Goal: Task Accomplishment & Management: Use online tool/utility

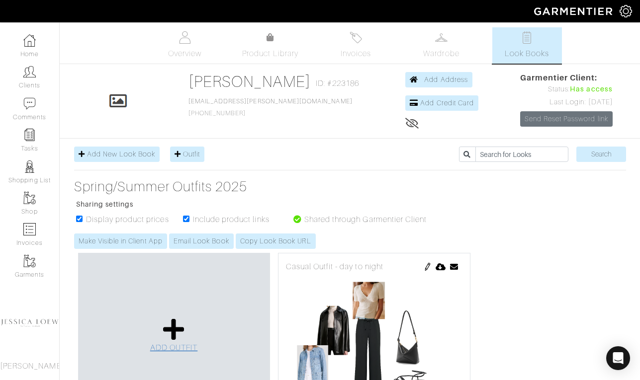
click at [168, 328] on icon at bounding box center [173, 330] width 21 height 24
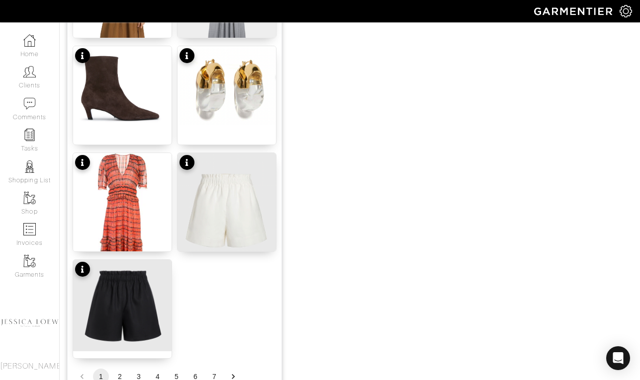
scroll to position [1245, 0]
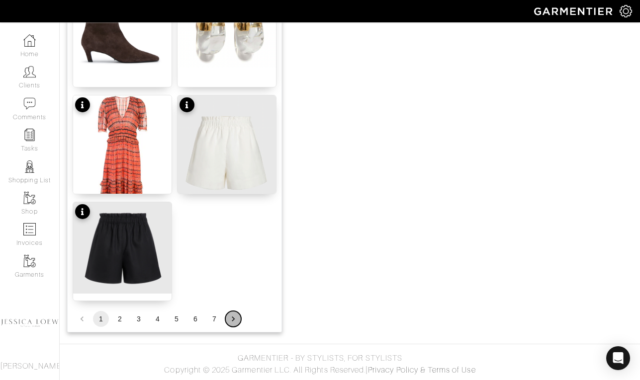
click at [230, 319] on icon "Go to next page" at bounding box center [233, 319] width 10 height 10
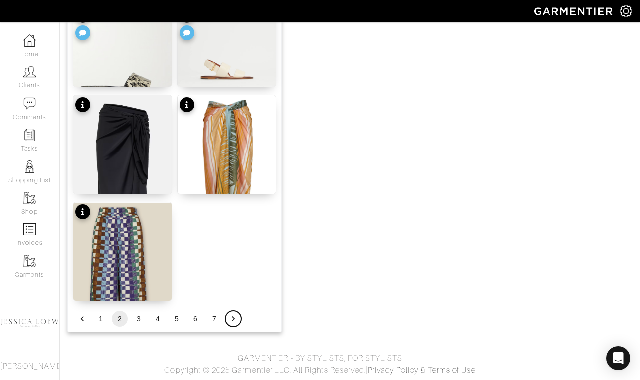
click at [230, 319] on icon "Go to next page" at bounding box center [233, 319] width 10 height 10
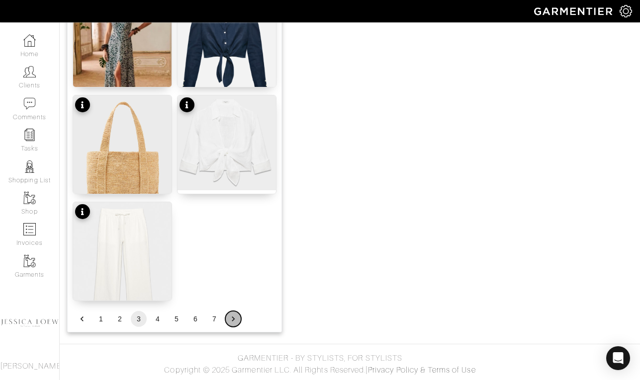
click at [230, 319] on icon "Go to next page" at bounding box center [233, 319] width 10 height 10
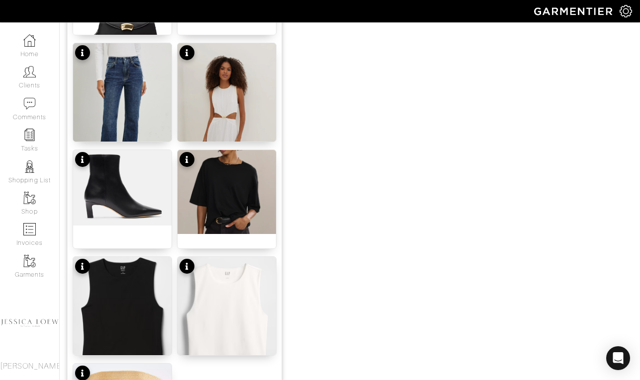
scroll to position [1209, 0]
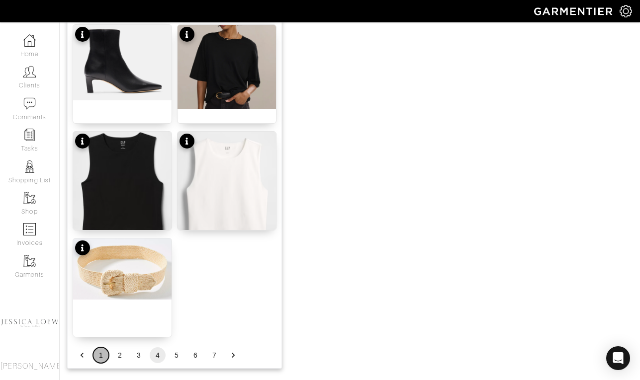
click at [98, 357] on button "1" at bounding box center [101, 355] width 16 height 16
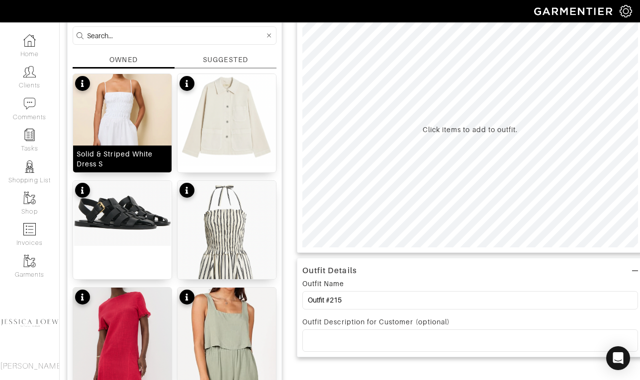
scroll to position [71, 0]
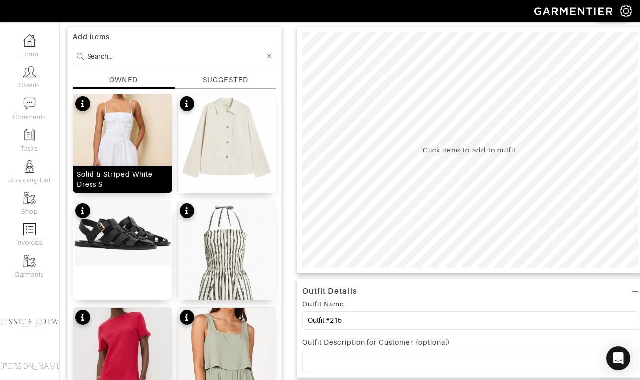
click at [128, 141] on img at bounding box center [122, 167] width 98 height 146
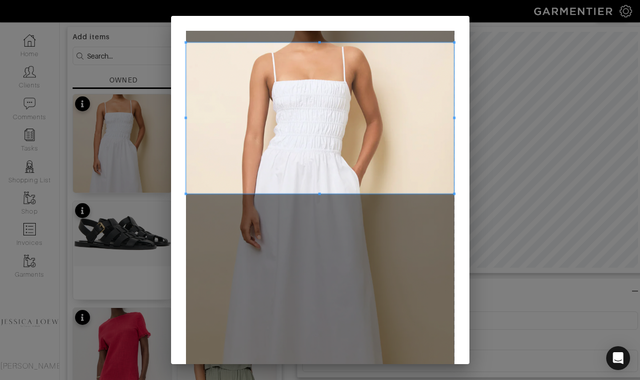
click at [323, 94] on span at bounding box center [320, 118] width 268 height 151
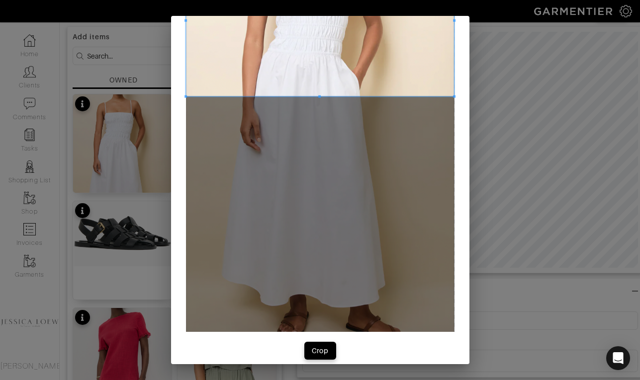
scroll to position [98, 0]
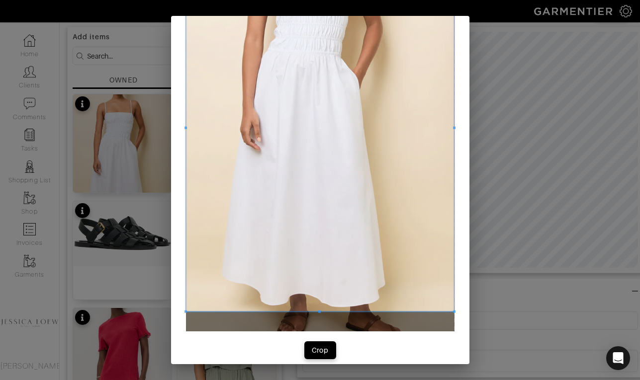
click at [321, 310] on div at bounding box center [320, 128] width 268 height 367
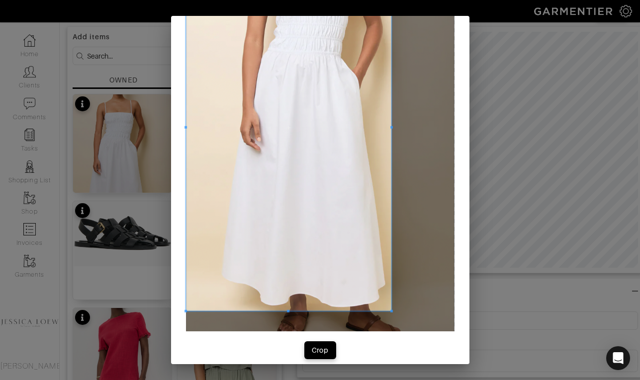
click at [390, 137] on div at bounding box center [289, 128] width 206 height 366
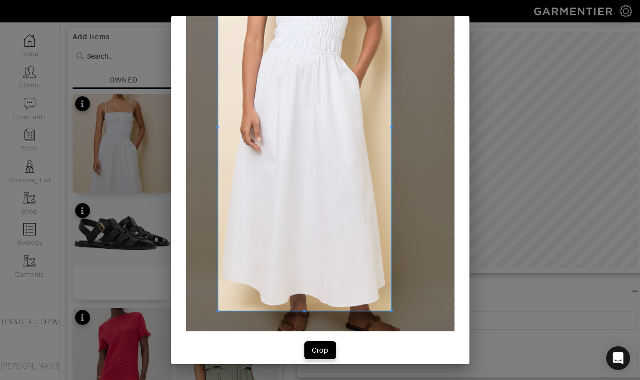
click at [218, 134] on div at bounding box center [304, 128] width 173 height 366
click at [325, 350] on div "Crop" at bounding box center [320, 350] width 17 height 10
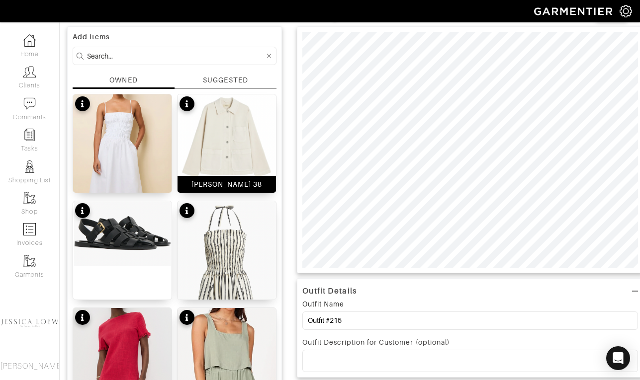
click at [231, 133] on img at bounding box center [226, 140] width 98 height 92
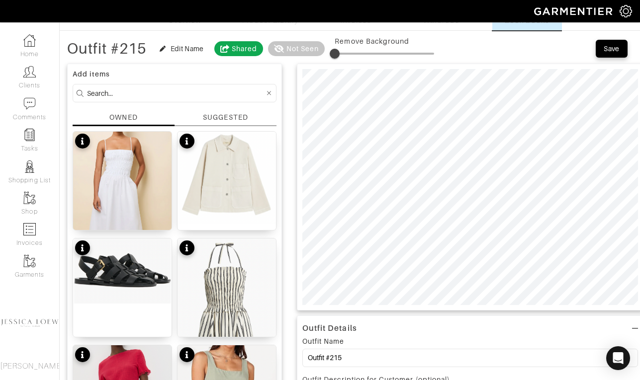
scroll to position [33, 0]
click at [195, 92] on input at bounding box center [175, 93] width 177 height 12
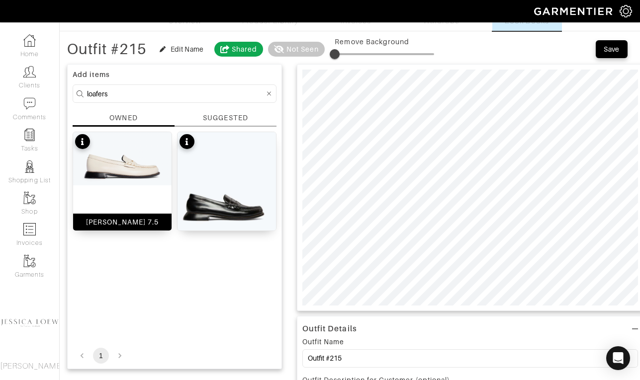
click at [136, 179] on img at bounding box center [122, 158] width 98 height 53
click at [156, 96] on input "loafers" at bounding box center [175, 93] width 177 height 12
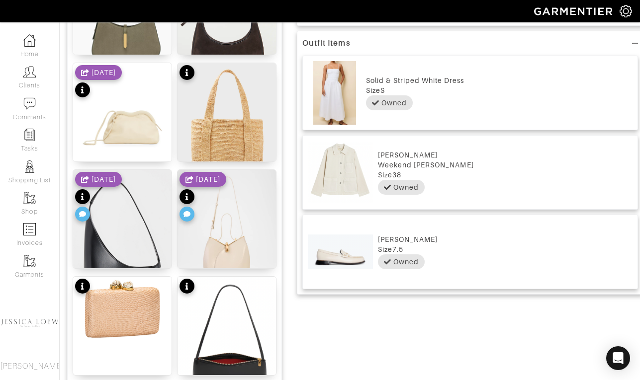
scroll to position [423, 0]
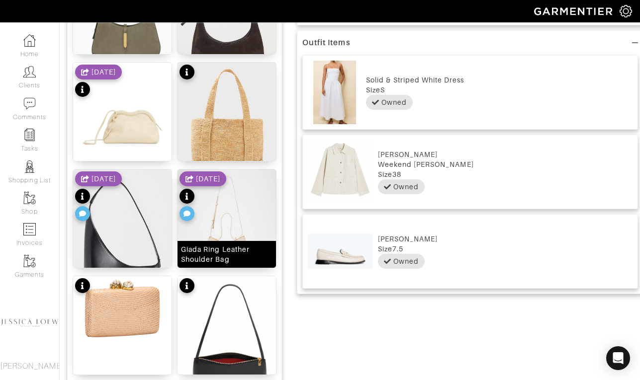
click at [234, 226] on img at bounding box center [226, 231] width 98 height 123
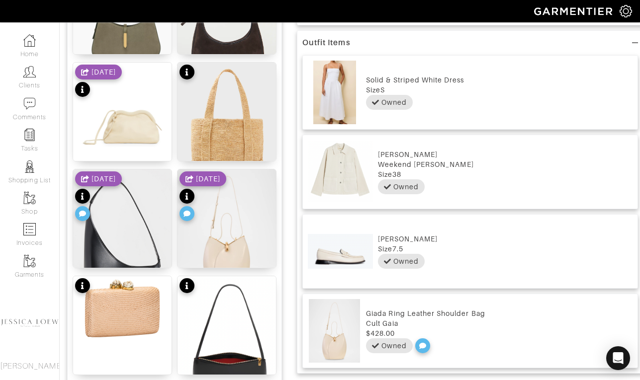
scroll to position [0, 0]
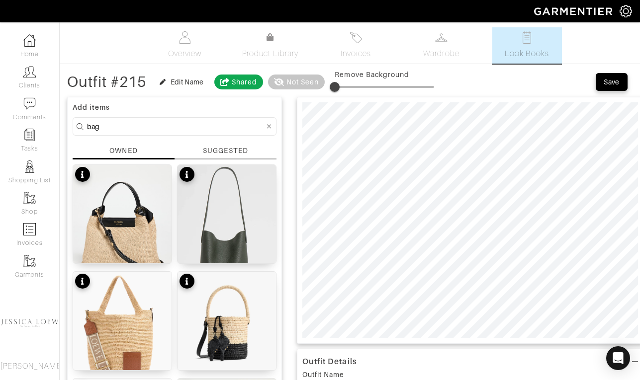
click at [116, 128] on input "bag" at bounding box center [175, 126] width 177 height 12
type input "jewelry"
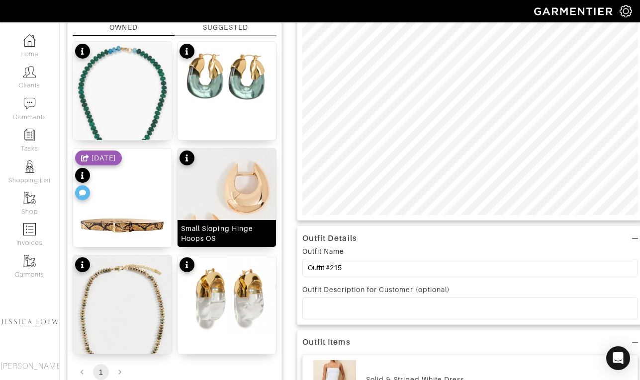
scroll to position [123, 0]
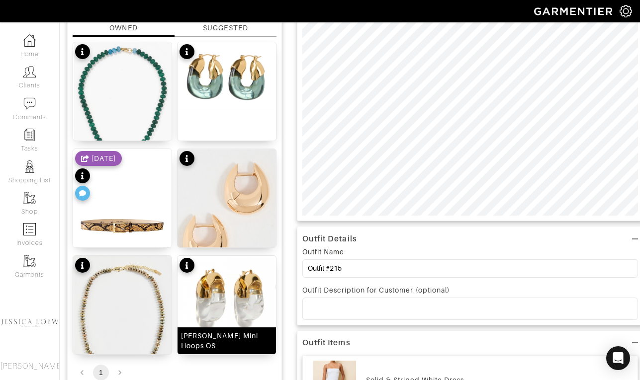
click at [218, 297] on img at bounding box center [226, 295] width 98 height 79
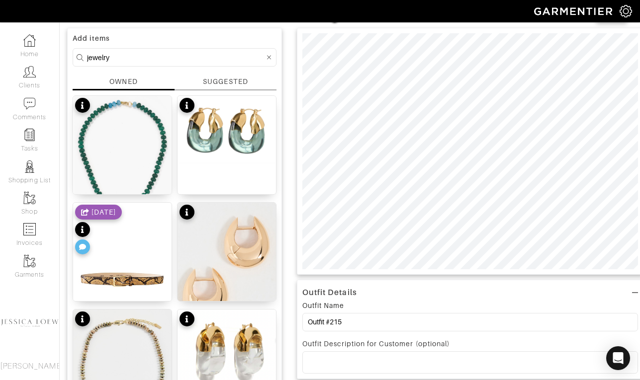
scroll to position [71, 0]
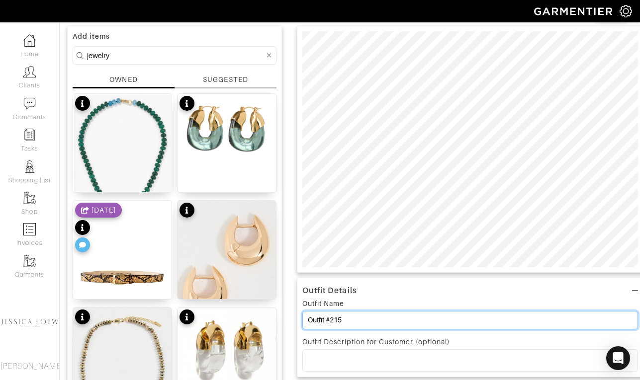
click at [351, 326] on input "Outfit #215" at bounding box center [470, 320] width 336 height 18
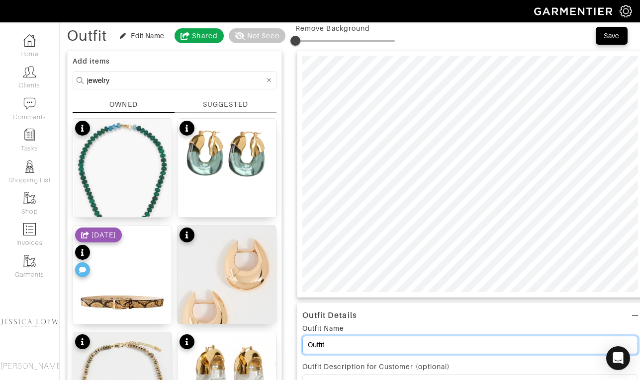
scroll to position [0, 0]
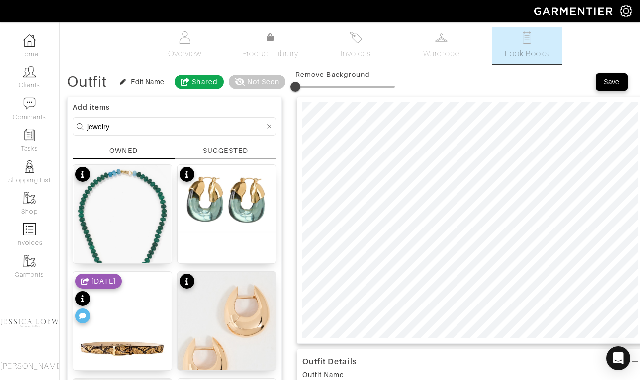
type input "Outfit"
click at [128, 130] on input "jewelry" at bounding box center [175, 126] width 177 height 12
type input "dress"
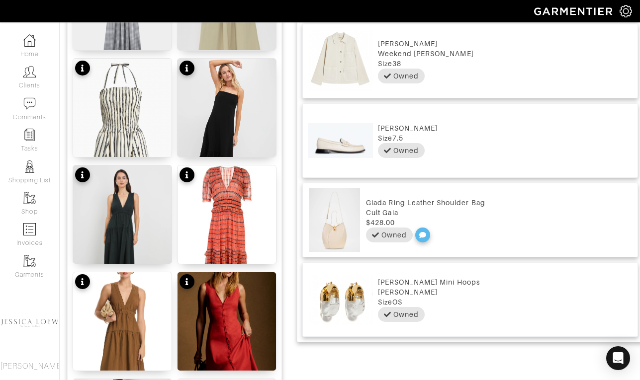
scroll to position [518, 0]
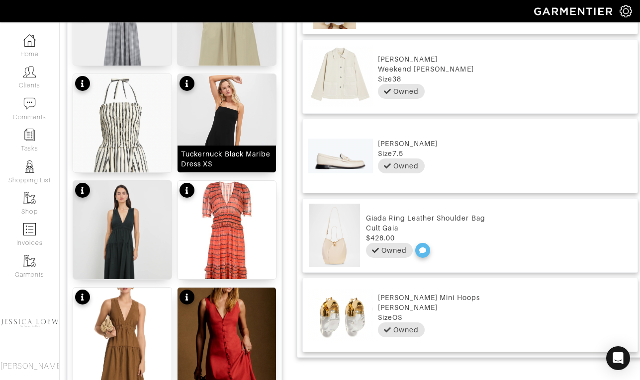
click at [240, 124] on img at bounding box center [226, 148] width 98 height 148
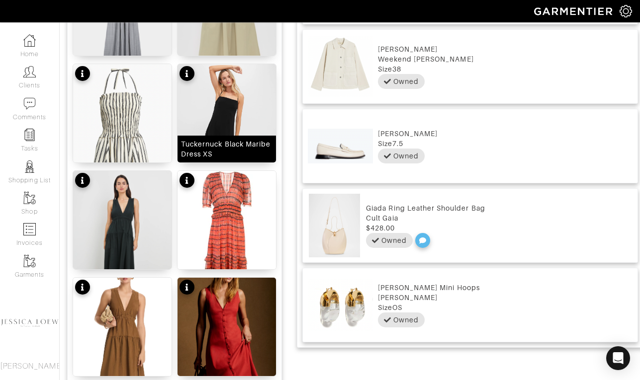
scroll to position [532, 0]
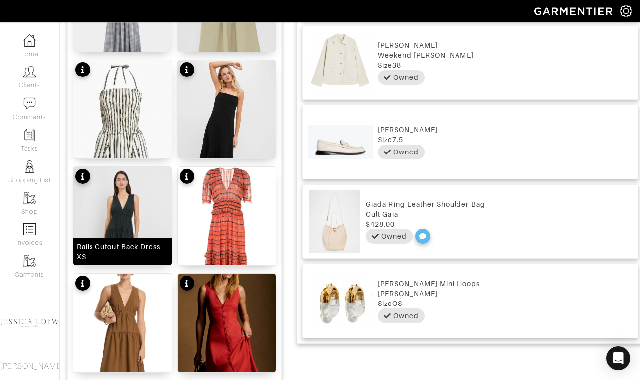
click at [136, 218] on img at bounding box center [122, 241] width 98 height 148
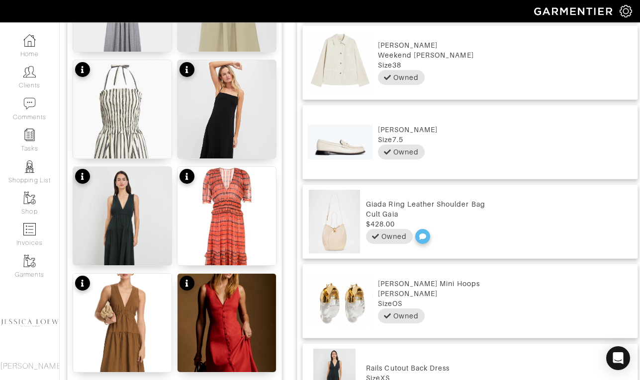
scroll to position [0, 0]
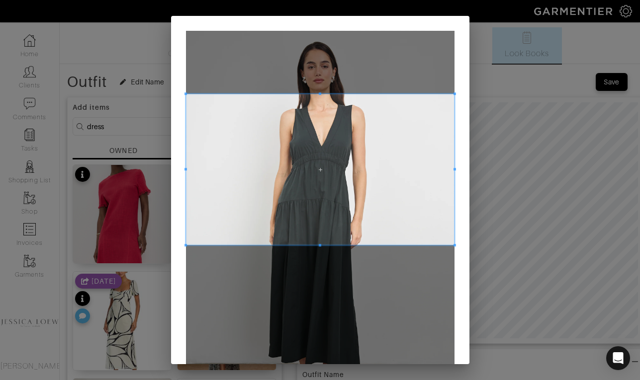
click at [346, 155] on span at bounding box center [320, 169] width 268 height 151
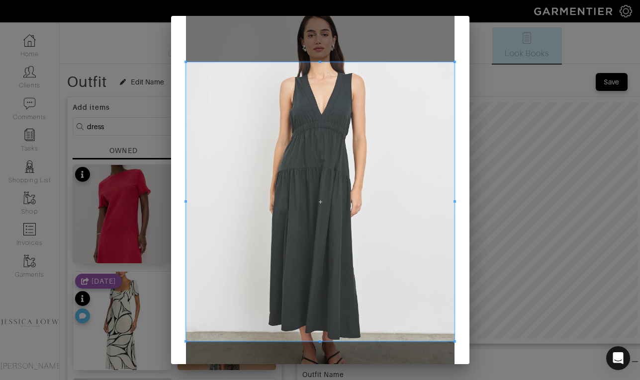
click at [324, 341] on div at bounding box center [320, 201] width 268 height 279
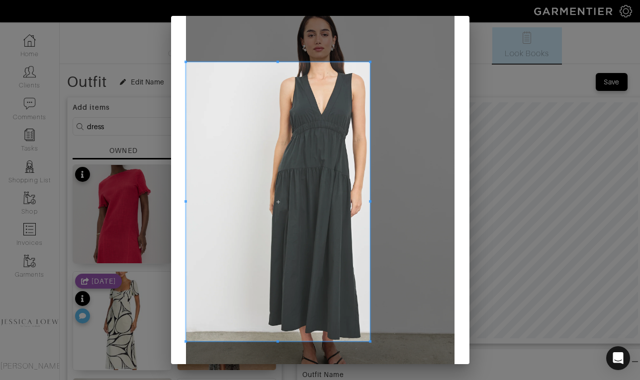
click at [370, 209] on div at bounding box center [278, 201] width 184 height 279
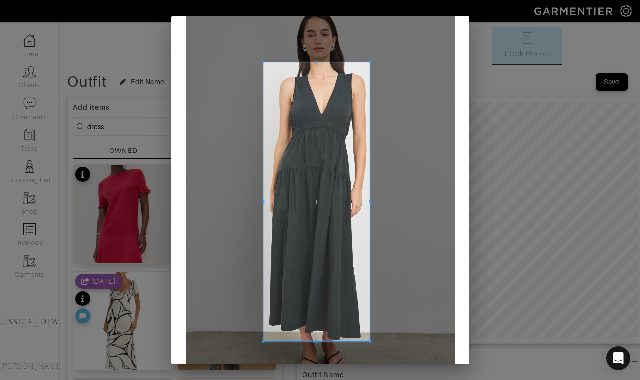
click at [263, 203] on div at bounding box center [316, 201] width 107 height 279
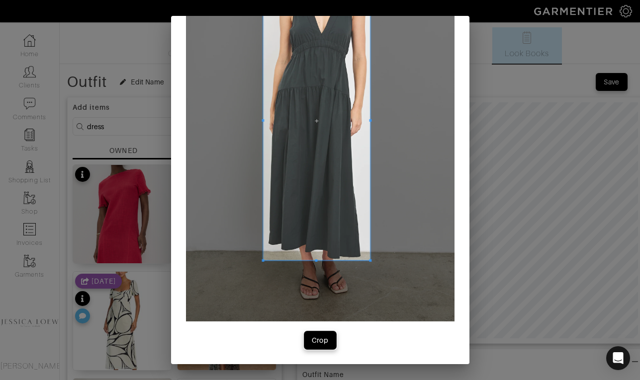
click at [321, 341] on div "Crop" at bounding box center [320, 341] width 17 height 10
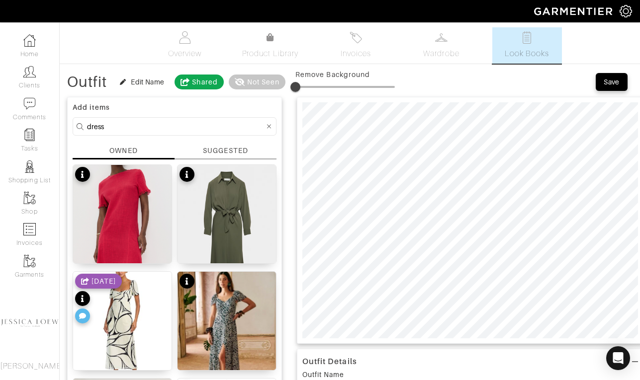
click at [491, 342] on div at bounding box center [470, 220] width 346 height 247
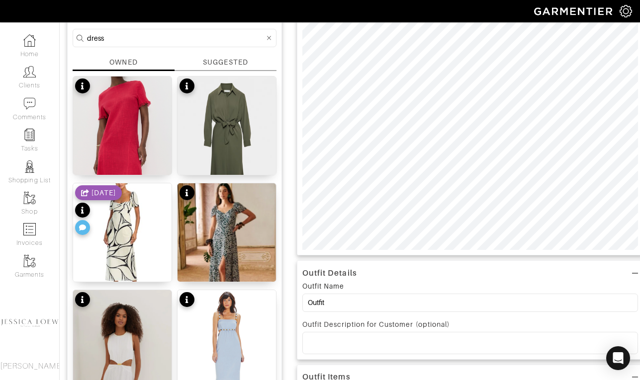
scroll to position [0, 0]
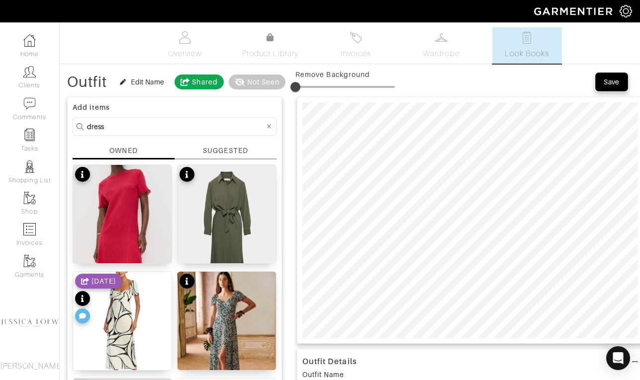
click at [614, 80] on div "Save" at bounding box center [611, 82] width 16 height 10
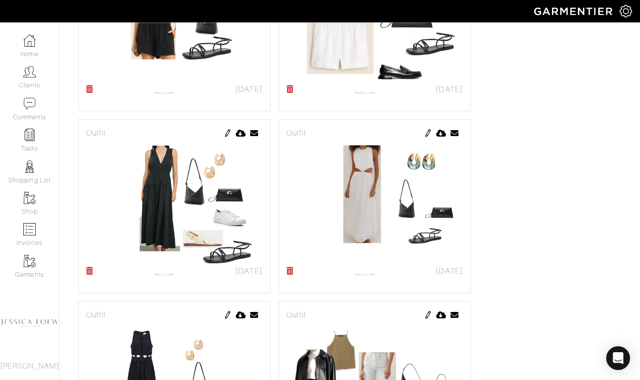
scroll to position [217, 0]
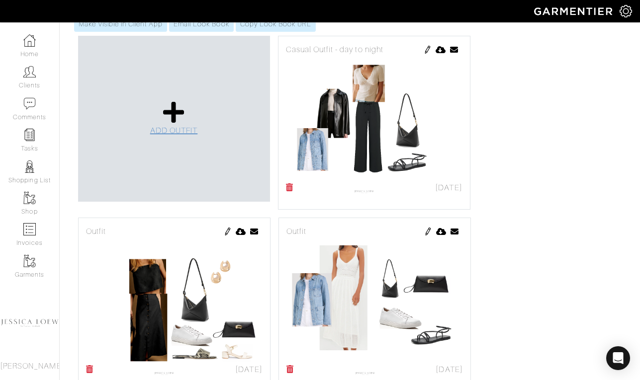
click at [172, 114] on icon at bounding box center [173, 112] width 21 height 24
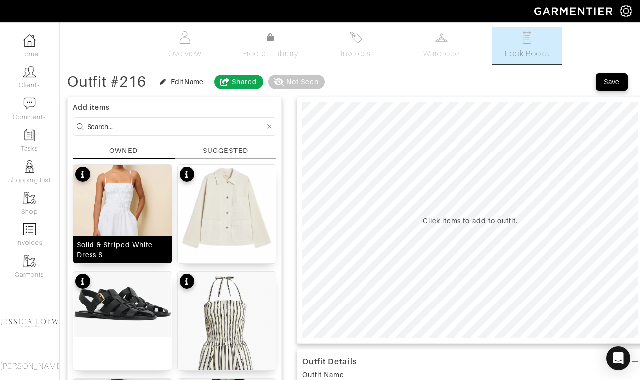
click at [127, 211] on img at bounding box center [122, 238] width 98 height 146
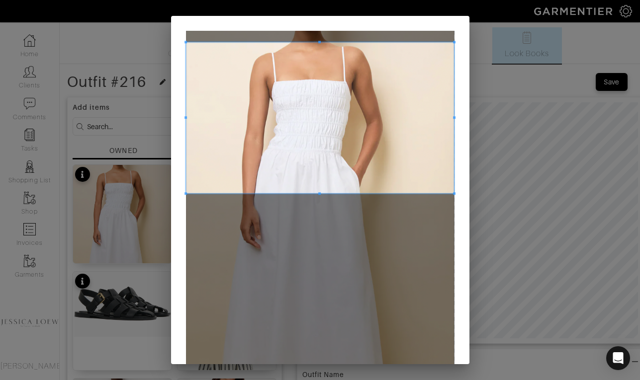
click at [331, 75] on span at bounding box center [320, 117] width 268 height 151
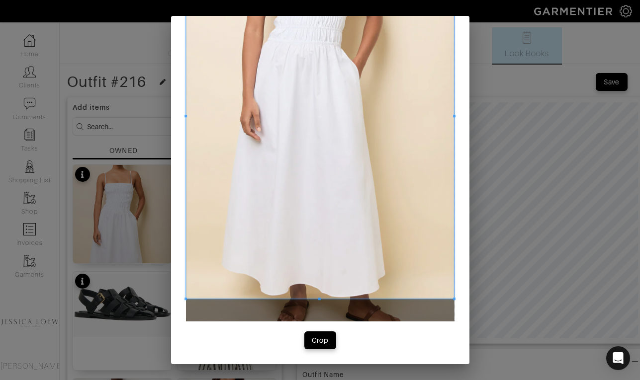
click at [347, 299] on div at bounding box center [320, 116] width 268 height 364
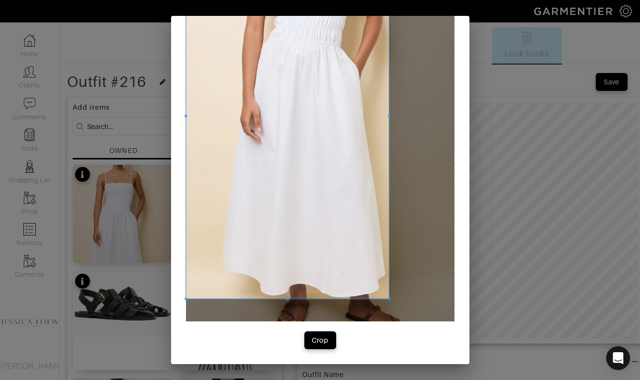
click at [388, 115] on span at bounding box center [389, 116] width 2 height 2
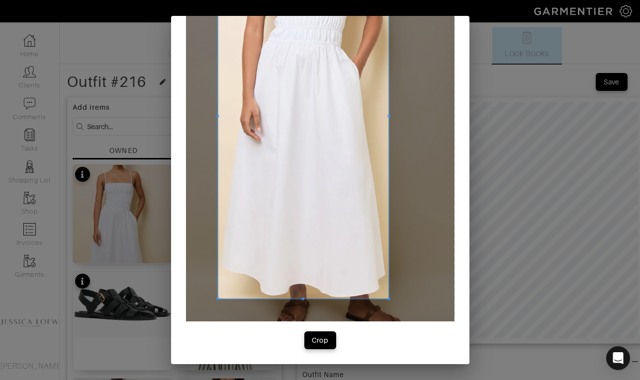
click at [217, 117] on span at bounding box center [217, 116] width 2 height 2
click at [316, 346] on button "Crop" at bounding box center [320, 341] width 32 height 18
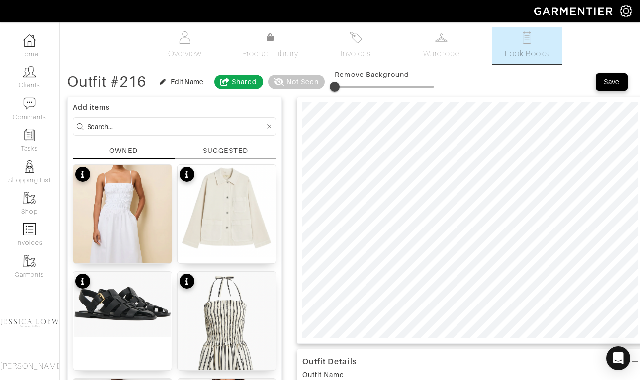
click at [119, 124] on input at bounding box center [175, 126] width 177 height 12
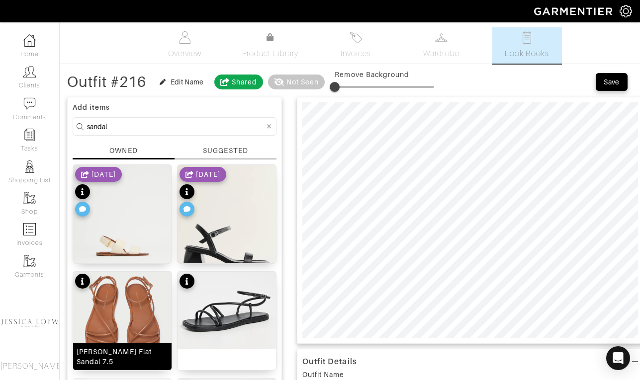
click at [125, 302] on img at bounding box center [122, 319] width 98 height 95
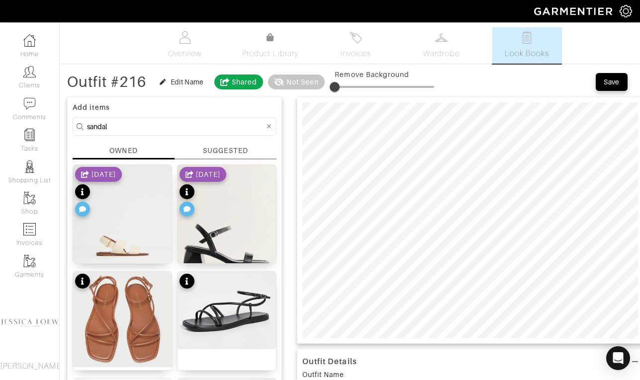
click at [156, 126] on input "sandal" at bounding box center [175, 126] width 177 height 12
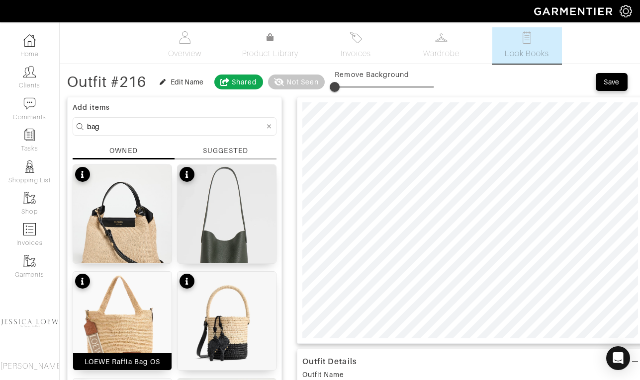
click at [146, 321] on img at bounding box center [122, 331] width 98 height 119
click at [164, 128] on input "bag" at bounding box center [175, 126] width 177 height 12
type input "jacket"
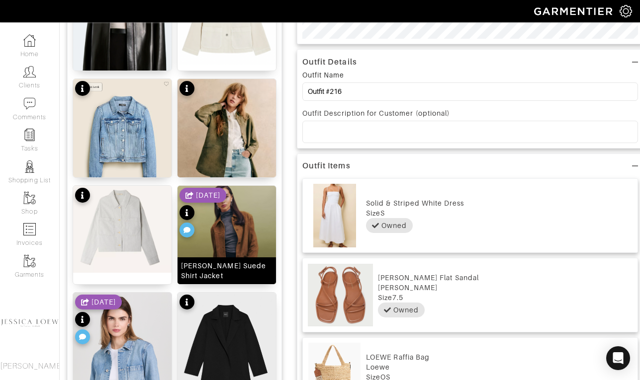
scroll to position [301, 0]
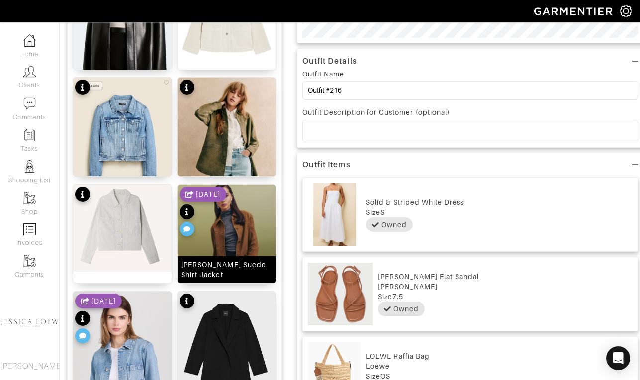
click at [235, 242] on img at bounding box center [226, 250] width 98 height 131
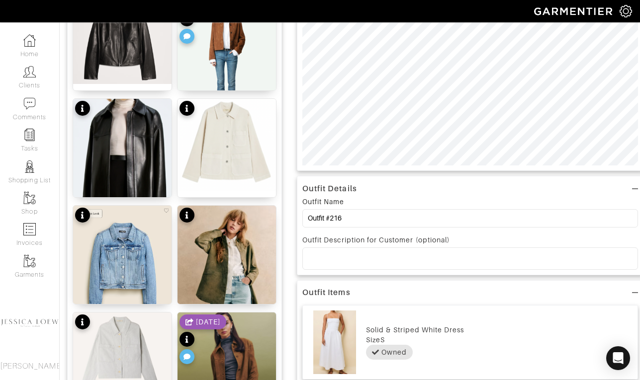
scroll to position [0, 0]
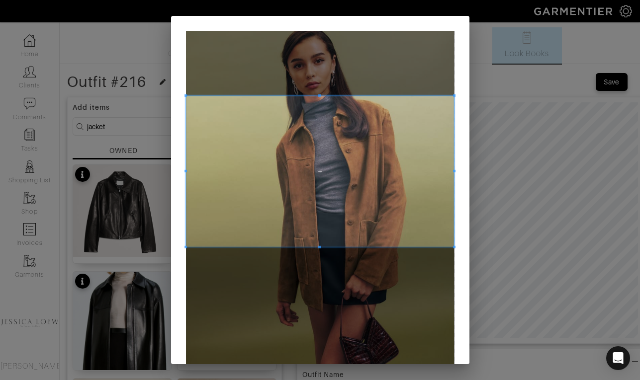
click at [322, 200] on span at bounding box center [320, 171] width 268 height 151
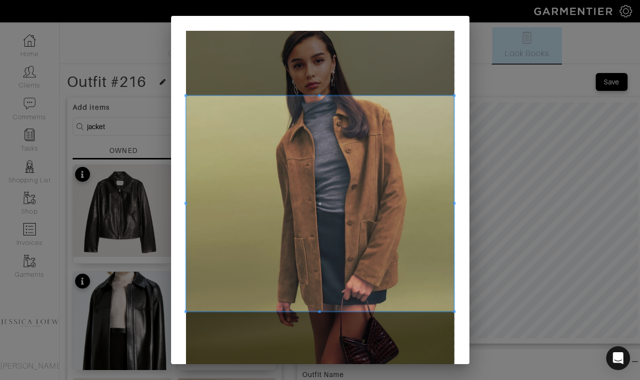
click at [322, 311] on div at bounding box center [320, 204] width 268 height 216
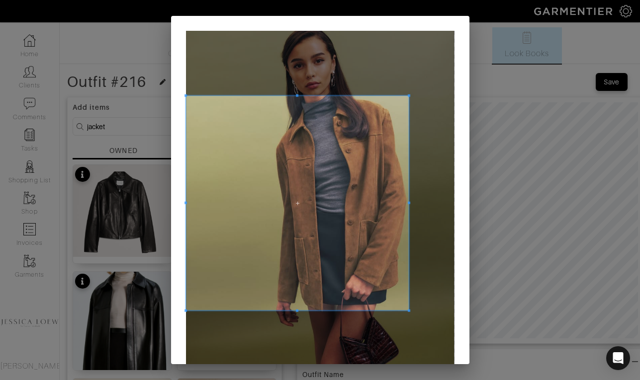
click at [409, 208] on span at bounding box center [409, 203] width 2 height 215
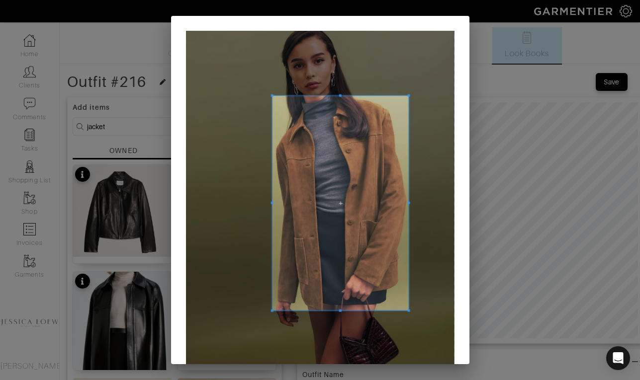
click at [272, 206] on div at bounding box center [340, 203] width 136 height 215
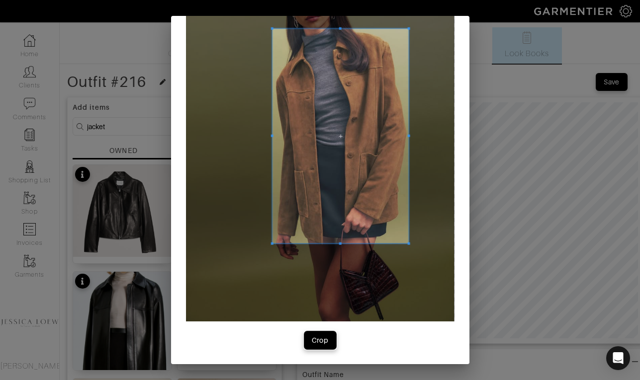
click at [316, 346] on button "Crop" at bounding box center [320, 341] width 32 height 18
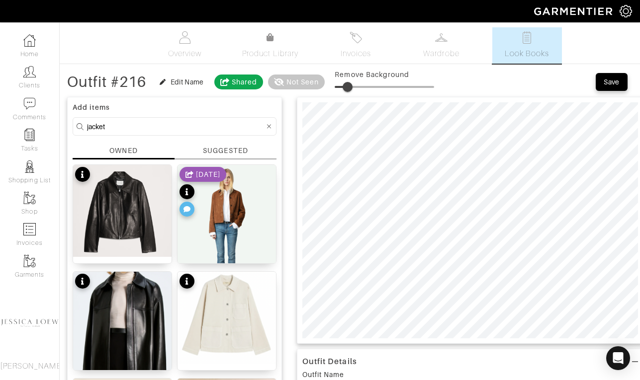
type input "14"
click at [350, 86] on span at bounding box center [384, 87] width 99 height 15
click at [151, 123] on input "jacket" at bounding box center [175, 126] width 177 height 12
type input "sneaker"
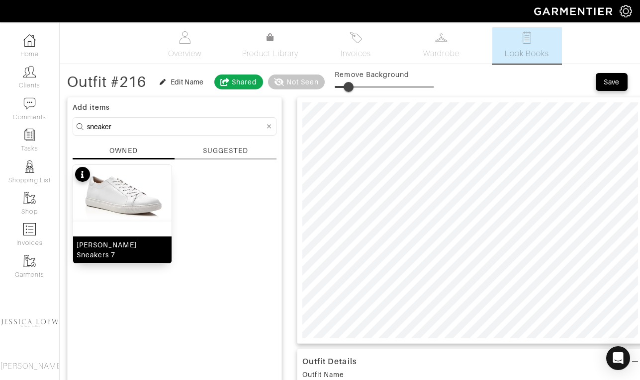
click at [136, 196] on img at bounding box center [122, 193] width 98 height 57
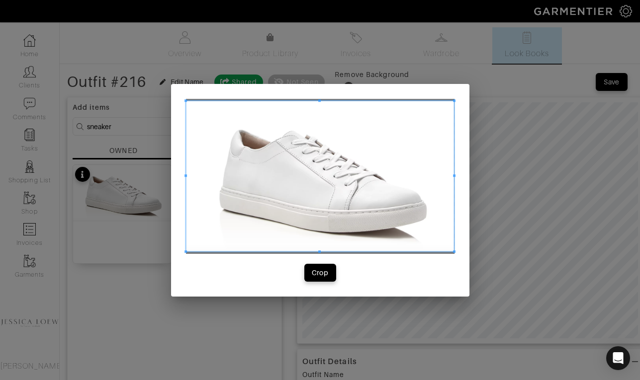
click at [454, 249] on span at bounding box center [454, 176] width 2 height 151
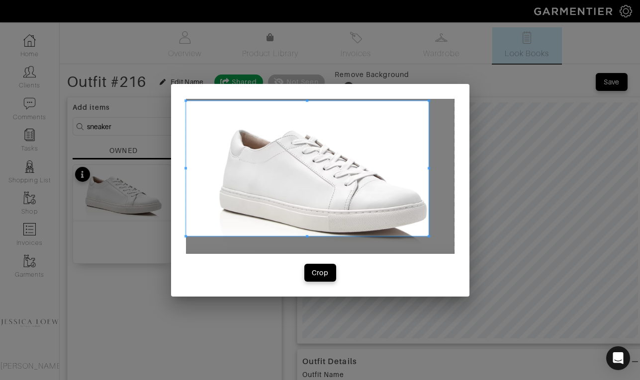
click at [427, 235] on span at bounding box center [428, 236] width 2 height 2
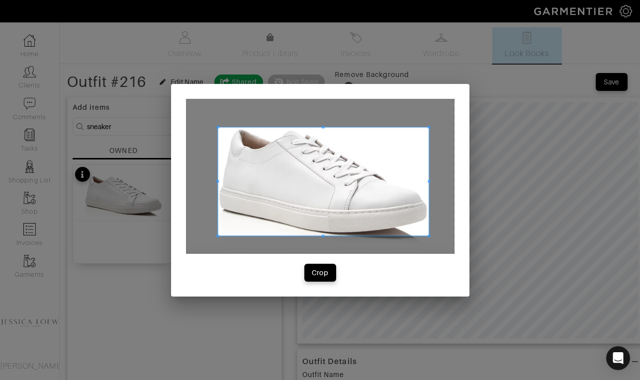
click at [217, 126] on span at bounding box center [217, 127] width 2 height 2
click at [311, 269] on span "Crop" at bounding box center [320, 273] width 21 height 10
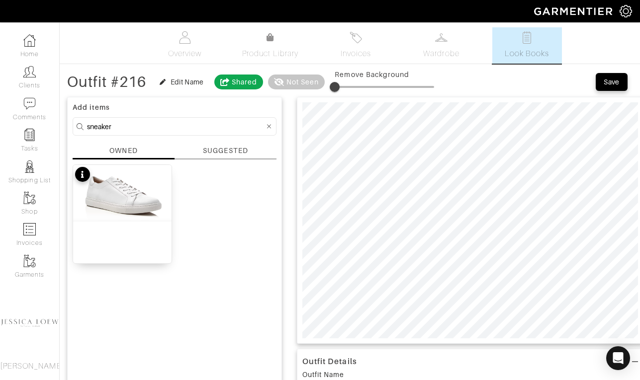
type input "14"
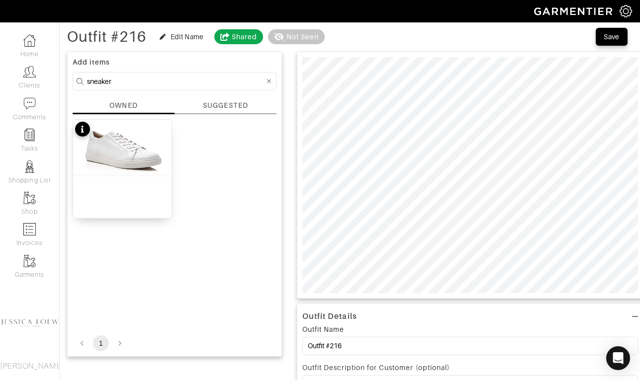
scroll to position [46, 0]
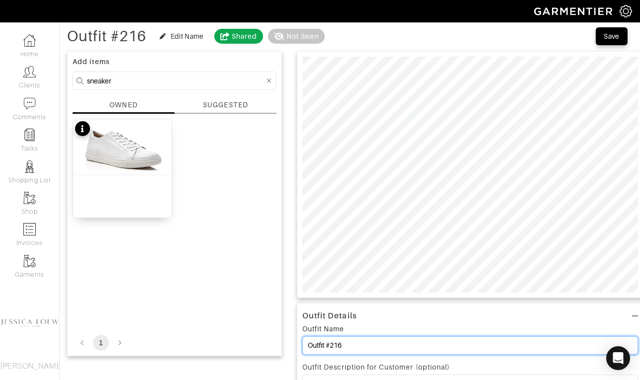
click at [350, 340] on input "Outfit #216" at bounding box center [470, 346] width 336 height 18
click at [349, 345] on input "Outfit #216" at bounding box center [470, 346] width 336 height 18
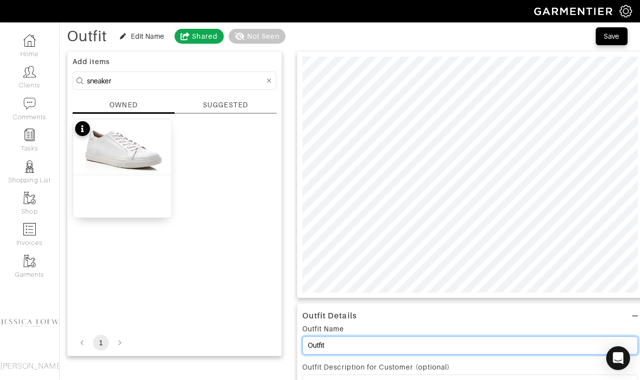
scroll to position [0, 0]
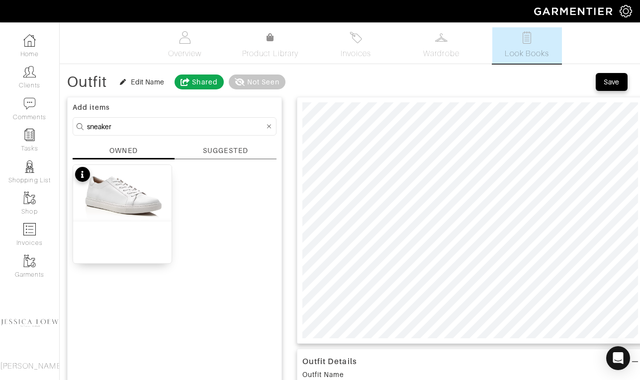
type input "Outfit"
click at [607, 81] on div "Save" at bounding box center [611, 82] width 16 height 10
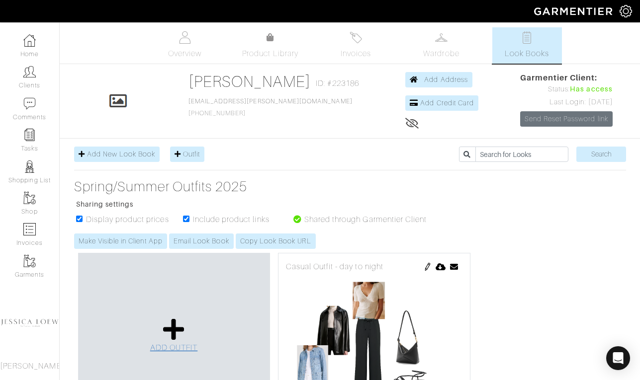
click at [175, 327] on icon at bounding box center [173, 330] width 21 height 24
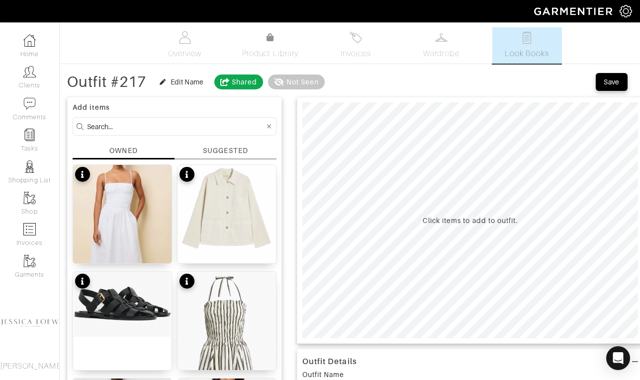
click at [165, 121] on input at bounding box center [175, 126] width 177 height 12
type input "hat"
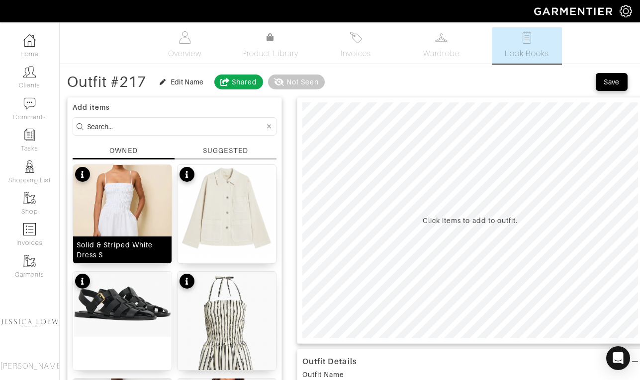
click at [142, 207] on img at bounding box center [122, 238] width 98 height 146
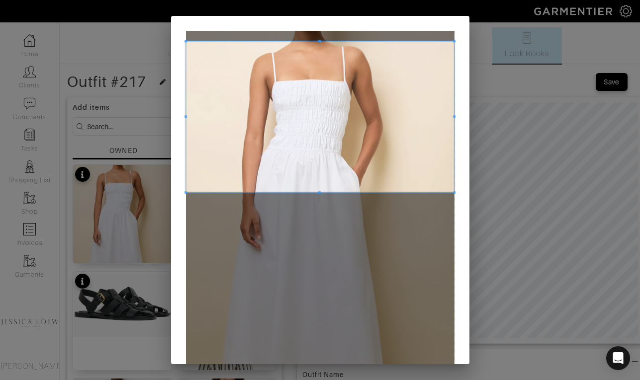
click at [339, 121] on span at bounding box center [320, 116] width 268 height 151
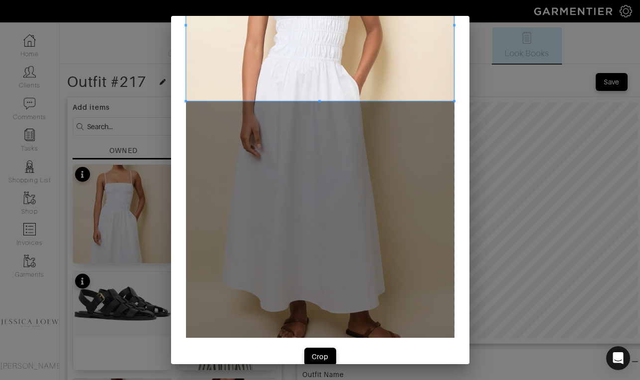
scroll to position [90, 0]
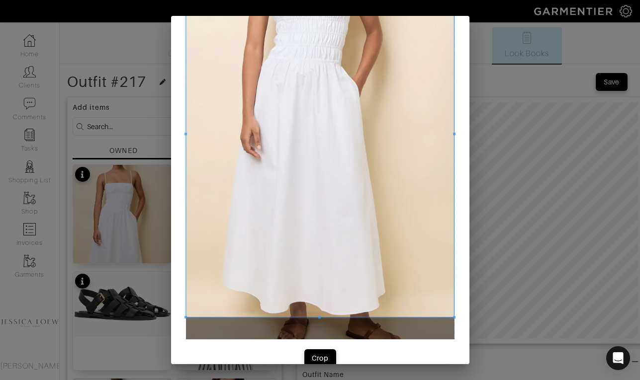
click at [334, 317] on div at bounding box center [320, 134] width 268 height 366
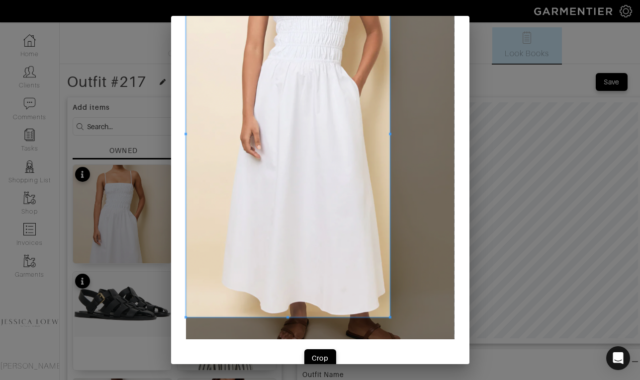
click at [390, 144] on div at bounding box center [288, 134] width 204 height 366
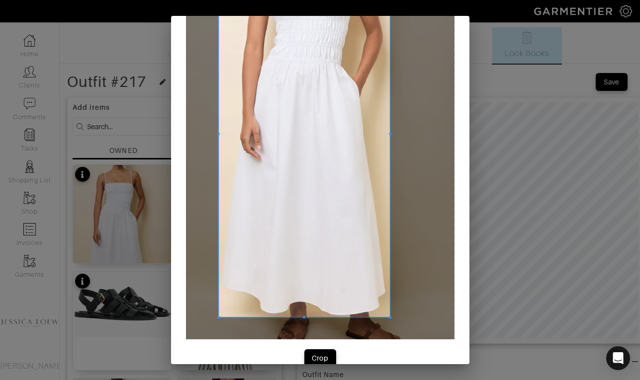
click at [219, 142] on div at bounding box center [304, 134] width 171 height 366
click at [330, 357] on span "Crop" at bounding box center [320, 358] width 21 height 10
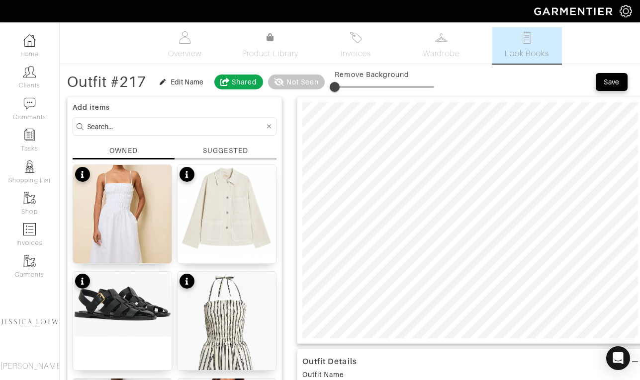
click at [135, 124] on input at bounding box center [175, 126] width 177 height 12
type input "shoes"
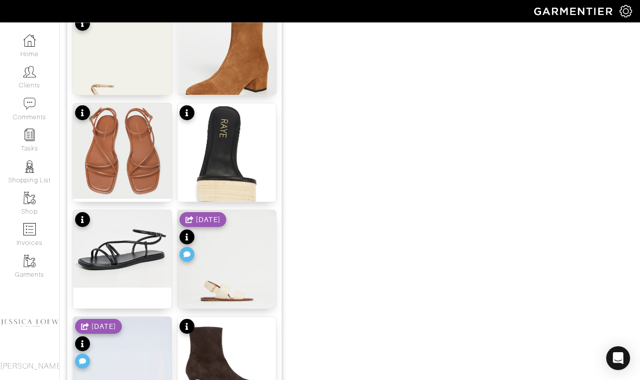
scroll to position [596, 0]
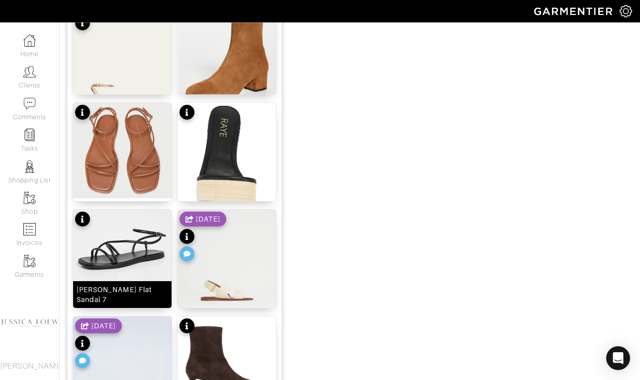
click at [132, 256] on img at bounding box center [122, 249] width 98 height 78
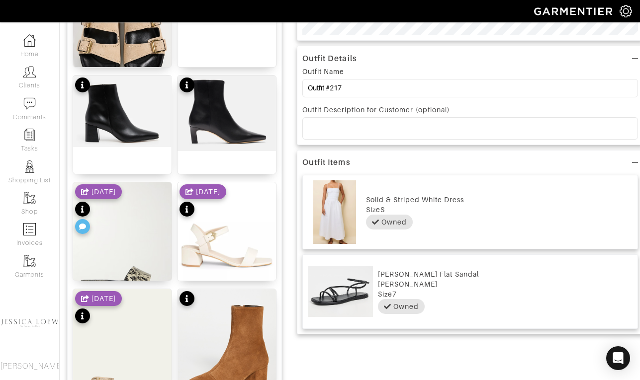
scroll to position [0, 0]
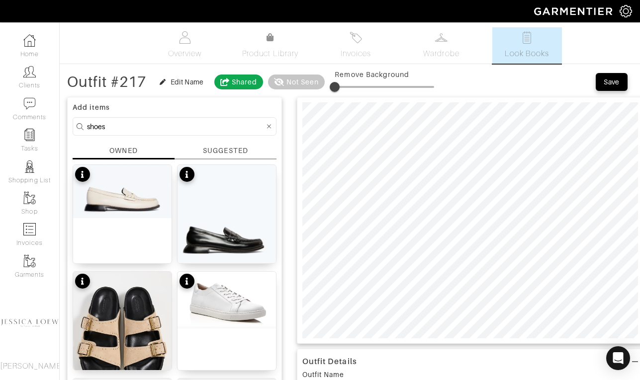
type input "13"
click at [349, 85] on span at bounding box center [384, 87] width 99 height 15
click at [140, 126] on input "shoes" at bounding box center [175, 126] width 177 height 12
type input "bag"
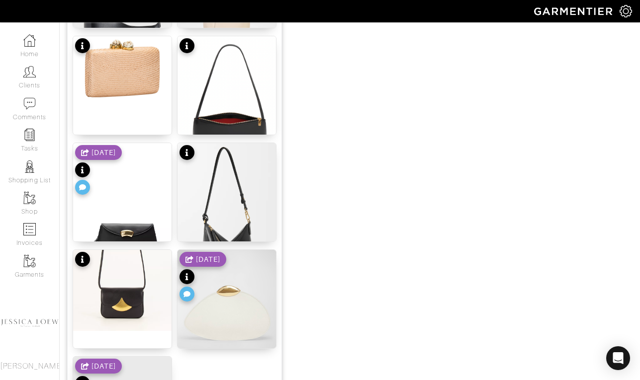
scroll to position [665, 0]
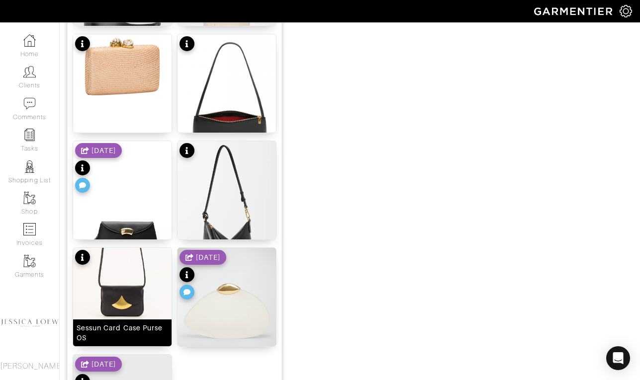
click at [138, 274] on img at bounding box center [122, 288] width 98 height 81
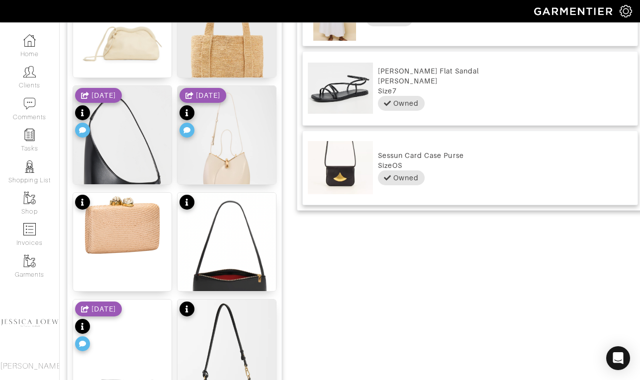
scroll to position [0, 0]
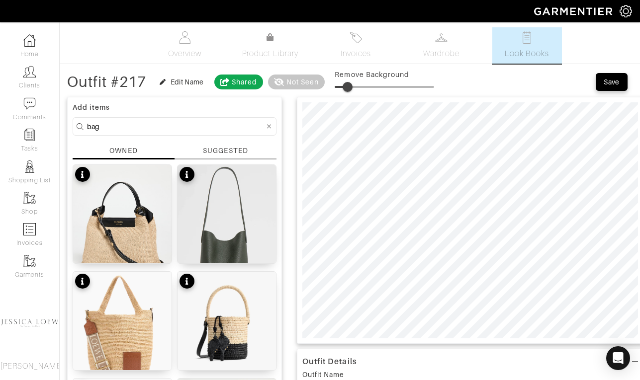
type input "16"
click at [352, 87] on span at bounding box center [350, 87] width 10 height 10
click at [140, 125] on input "bag" at bounding box center [175, 126] width 177 height 12
type input "jewelry"
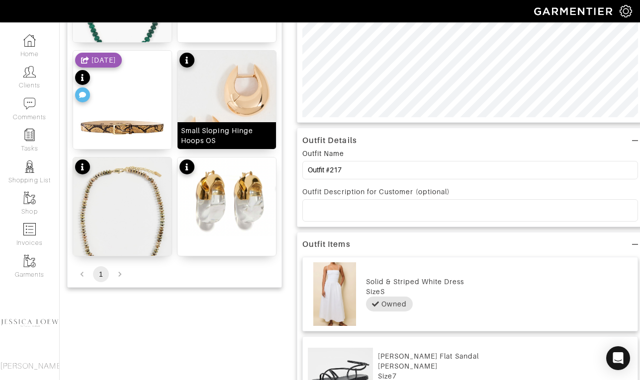
scroll to position [221, 0]
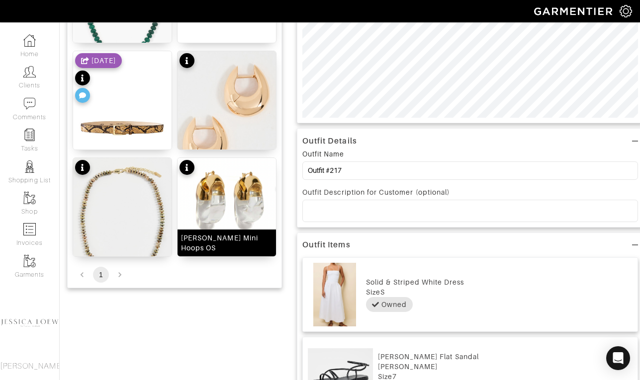
click at [236, 210] on img at bounding box center [226, 197] width 98 height 79
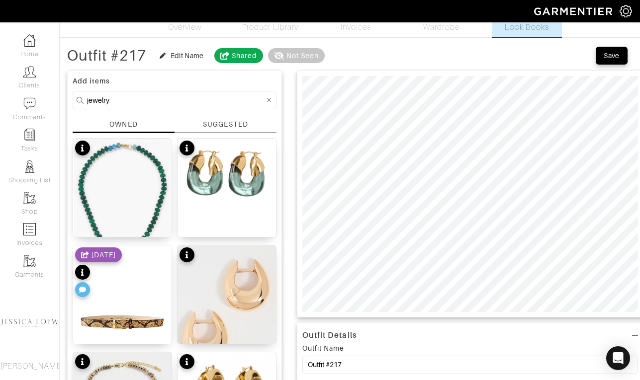
scroll to position [28, 0]
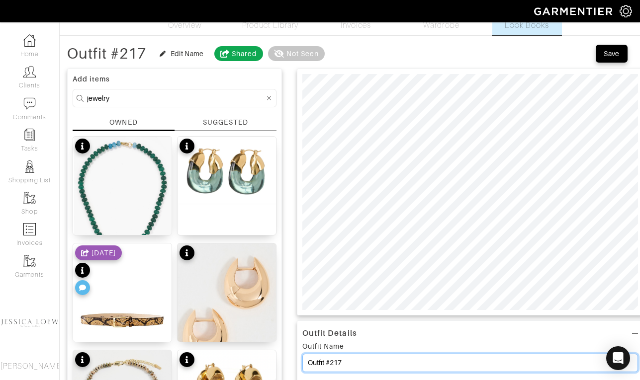
click at [422, 364] on input "Outfit #217" at bounding box center [470, 363] width 336 height 18
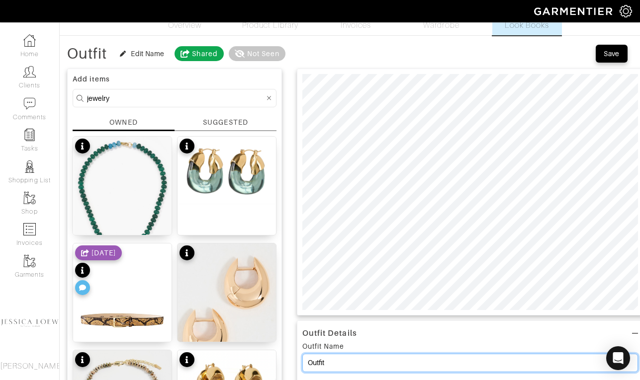
type input "Outfit"
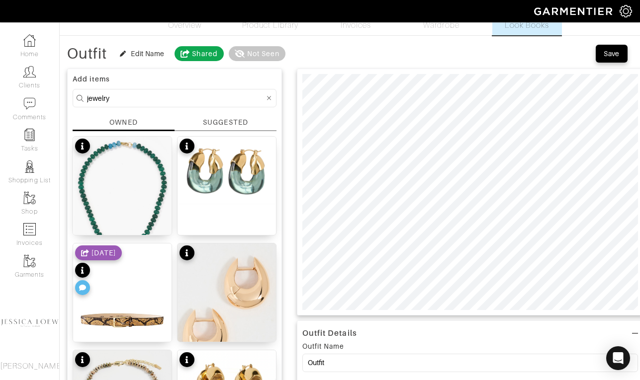
click at [124, 94] on input "jewelry" at bounding box center [175, 98] width 177 height 12
type input "jacket"
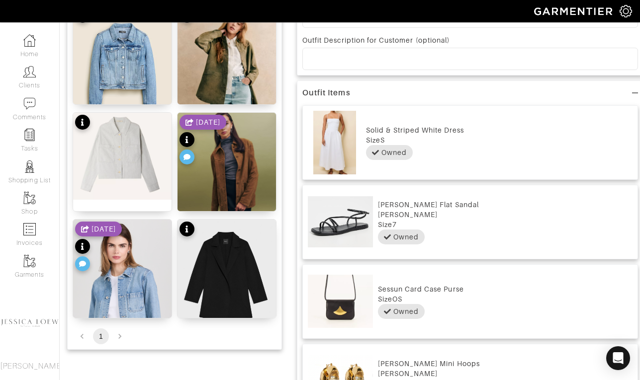
scroll to position [373, 0]
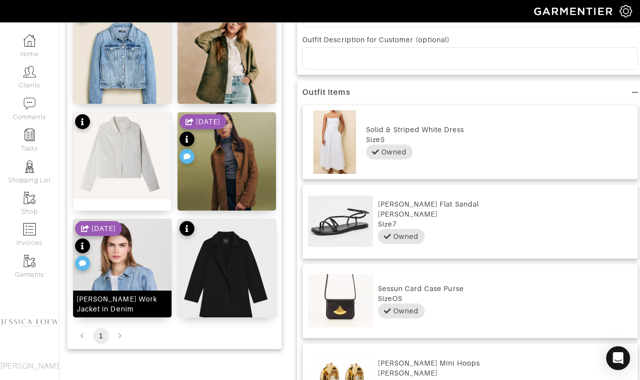
click at [143, 250] on img at bounding box center [122, 306] width 98 height 174
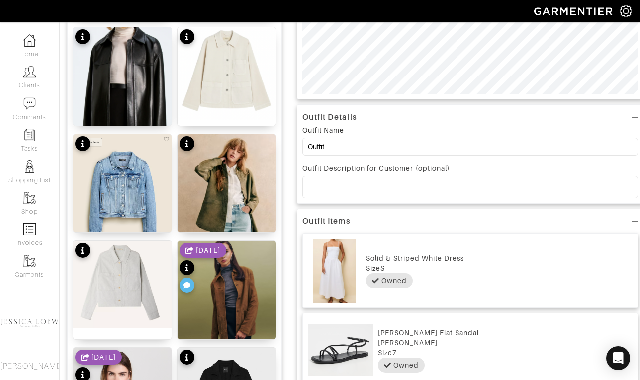
scroll to position [0, 0]
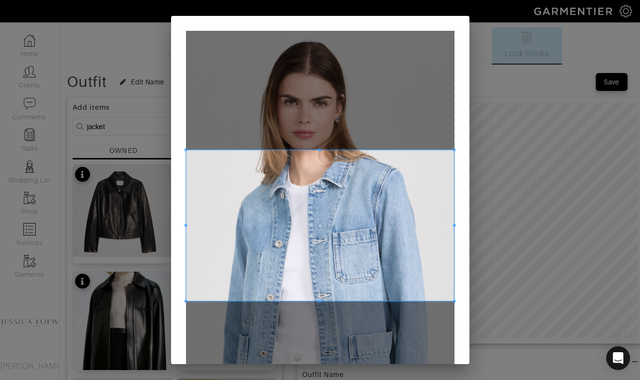
click at [325, 201] on span at bounding box center [320, 225] width 268 height 151
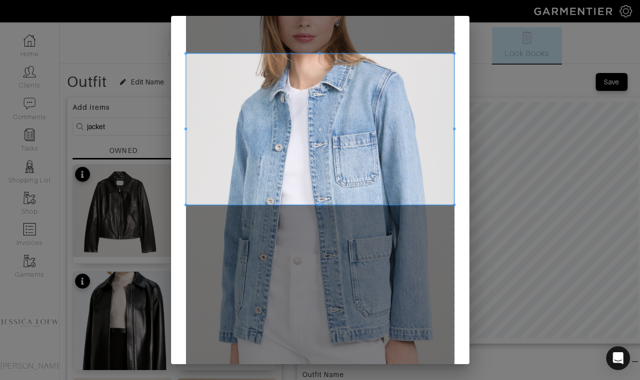
scroll to position [102, 0]
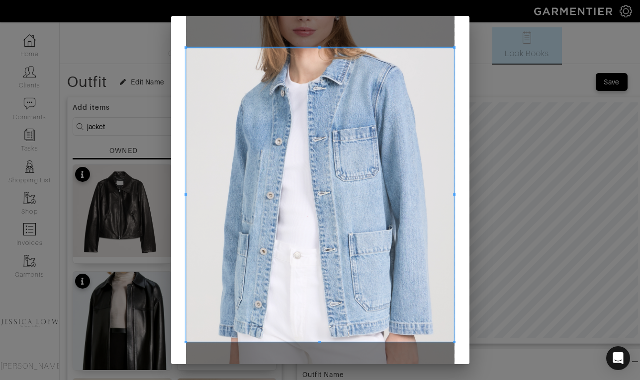
click at [330, 342] on div at bounding box center [320, 195] width 268 height 294
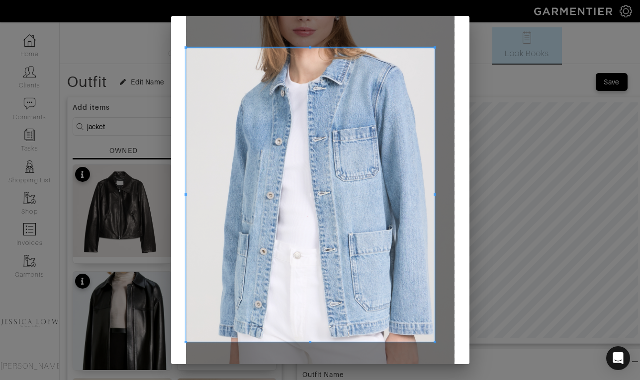
click at [433, 195] on span at bounding box center [434, 194] width 2 height 2
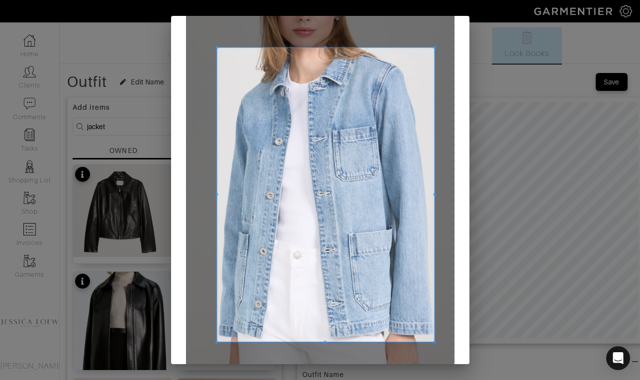
click at [217, 205] on div at bounding box center [326, 195] width 218 height 294
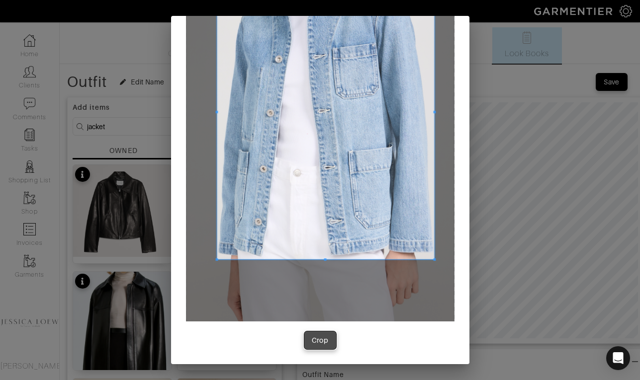
click at [316, 345] on button "Crop" at bounding box center [320, 341] width 32 height 18
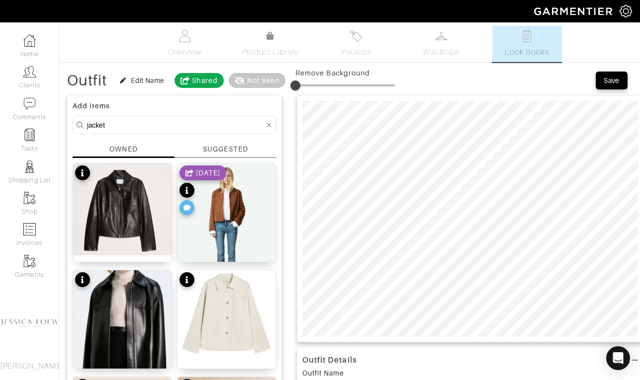
scroll to position [0, 0]
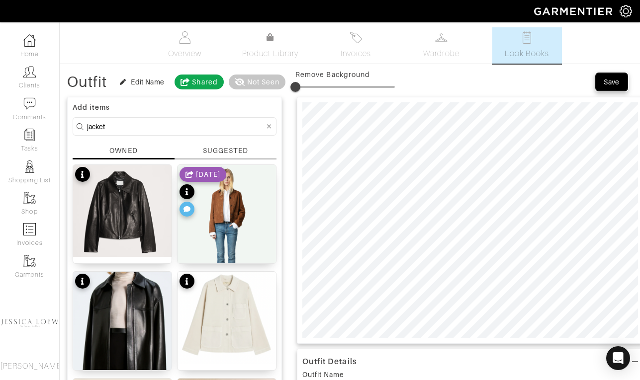
click at [616, 80] on div "Save" at bounding box center [611, 82] width 16 height 10
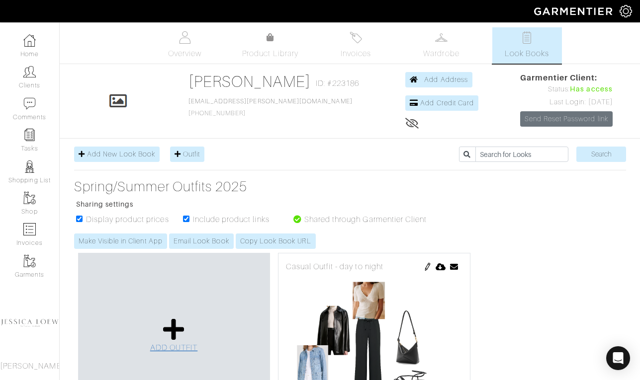
click at [171, 333] on icon at bounding box center [173, 330] width 21 height 24
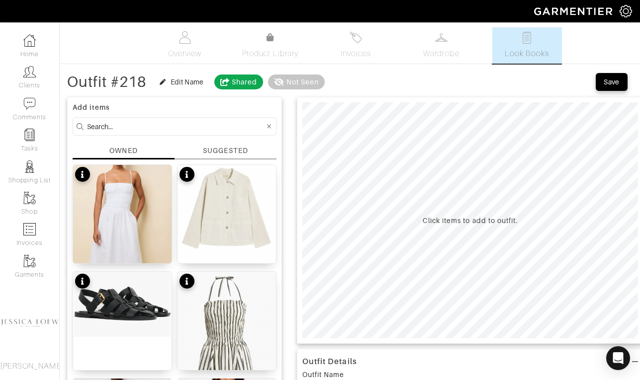
click at [136, 126] on input at bounding box center [175, 126] width 177 height 12
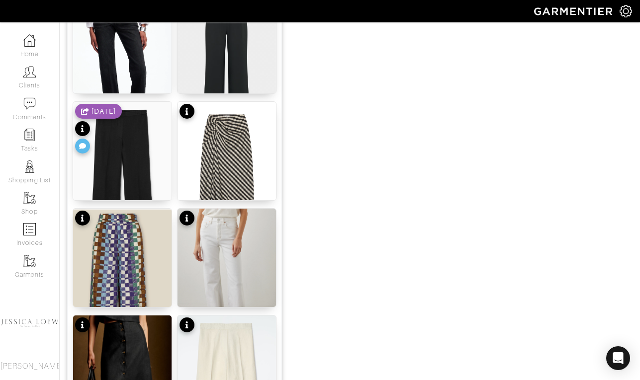
scroll to position [703, 0]
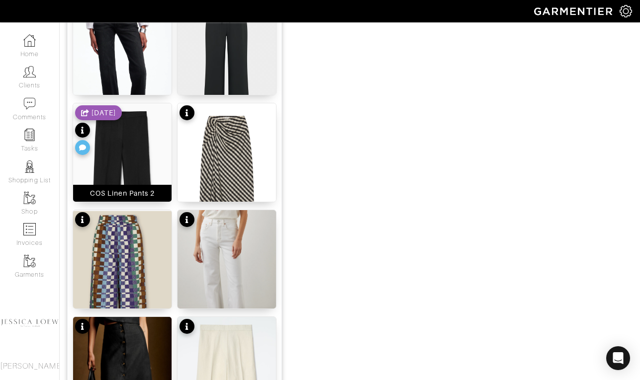
click at [151, 142] on img at bounding box center [122, 177] width 98 height 148
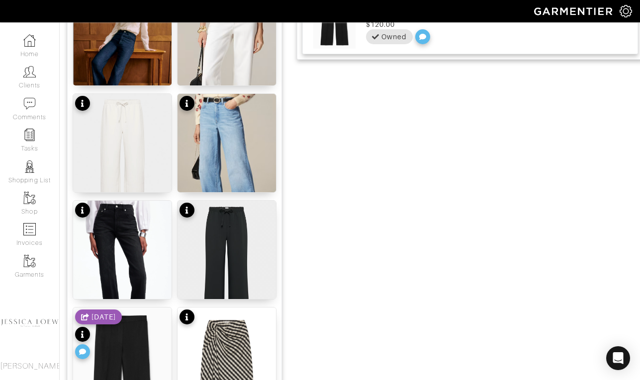
scroll to position [496, 0]
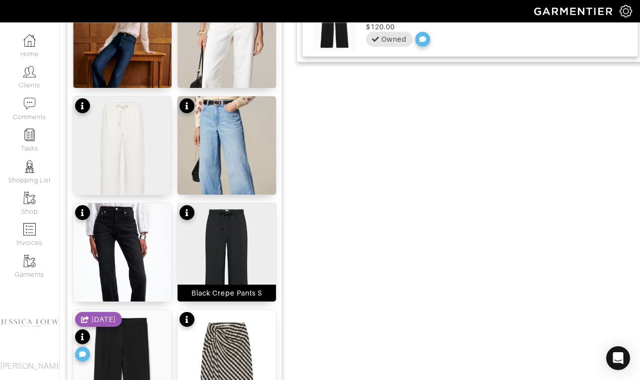
click at [245, 226] on img at bounding box center [226, 270] width 98 height 134
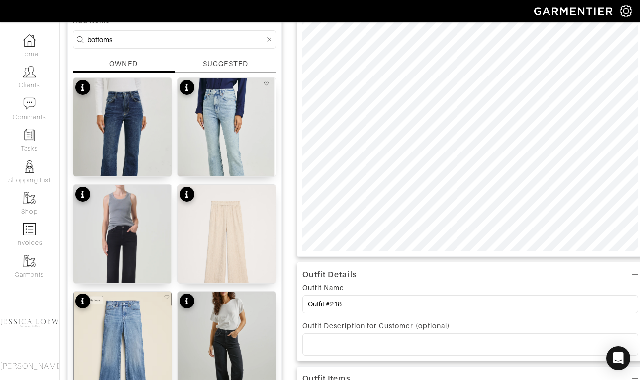
scroll to position [0, 0]
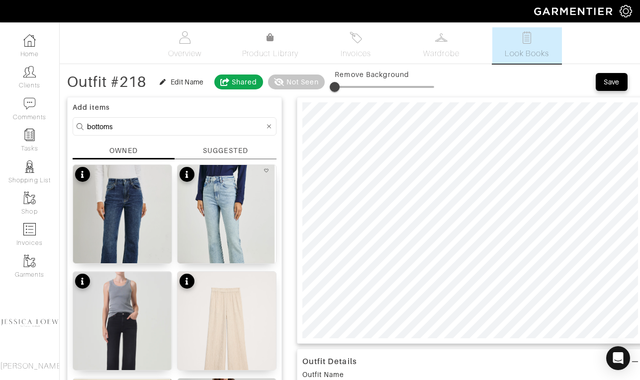
click at [124, 128] on input "bottoms" at bounding box center [175, 126] width 177 height 12
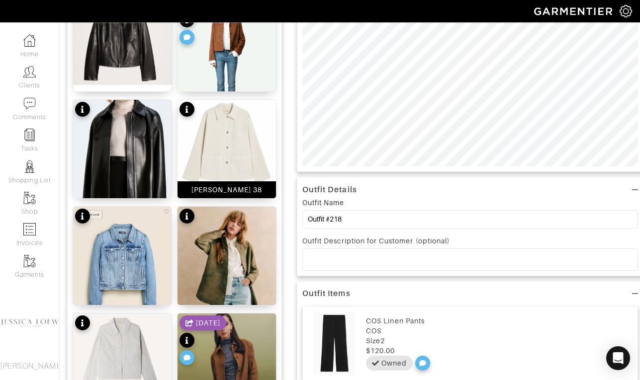
scroll to position [184, 0]
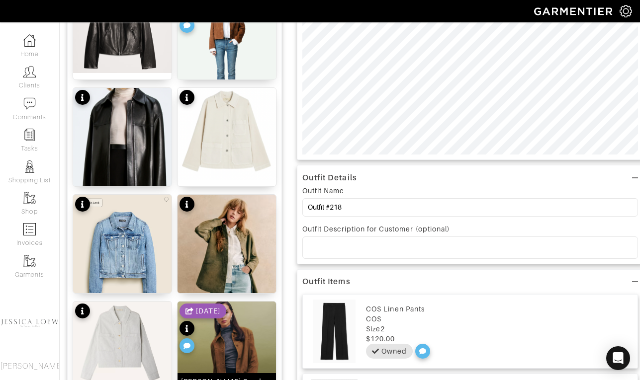
click at [247, 335] on img at bounding box center [226, 367] width 98 height 131
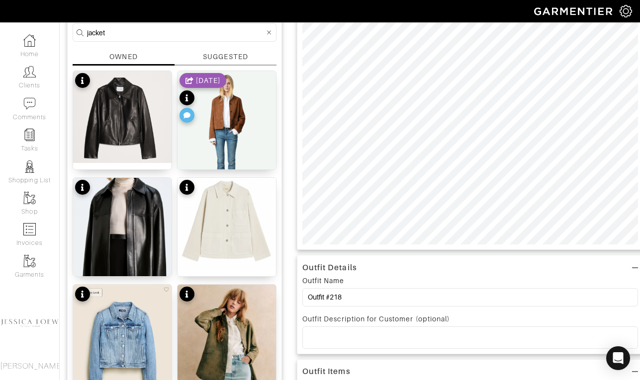
scroll to position [0, 0]
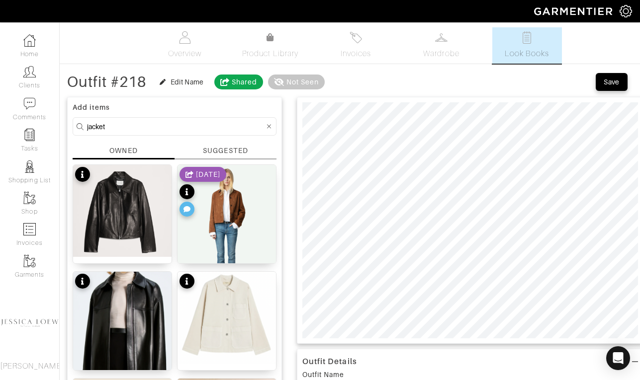
click at [190, 124] on input "jacket" at bounding box center [175, 126] width 177 height 12
type input "tops"
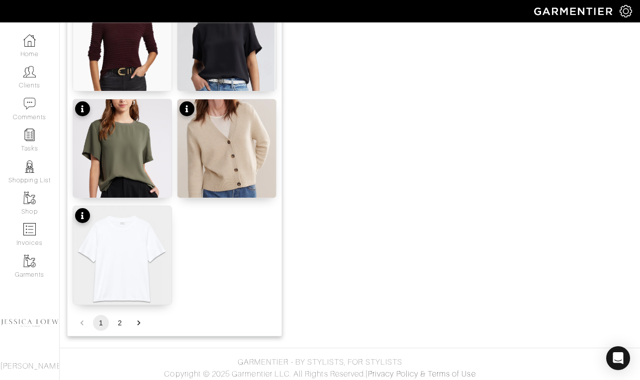
scroll to position [1240, 0]
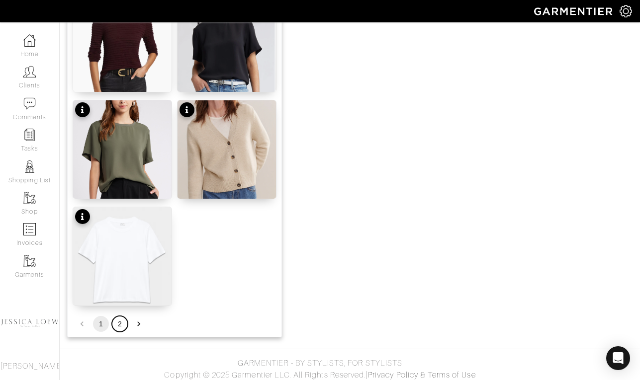
click at [120, 328] on button "2" at bounding box center [120, 324] width 16 height 16
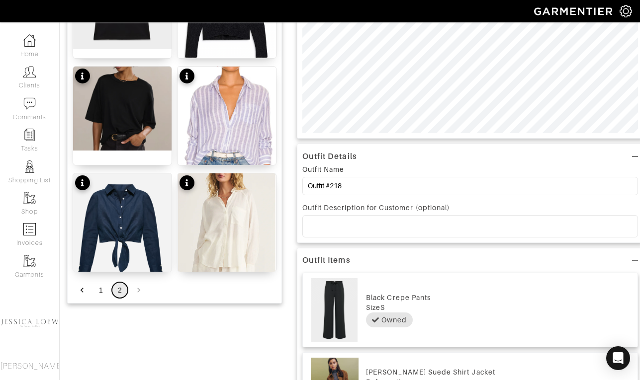
scroll to position [205, 0]
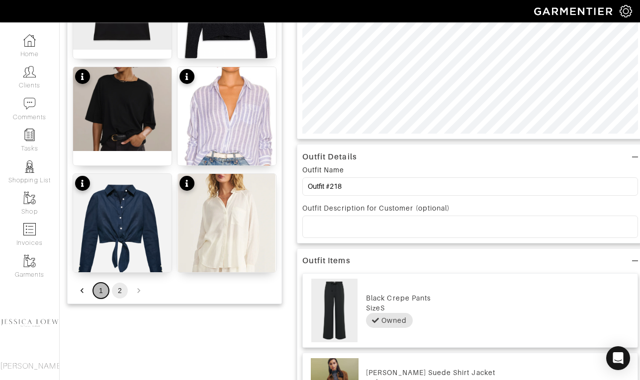
click at [101, 293] on button "1" at bounding box center [101, 291] width 16 height 16
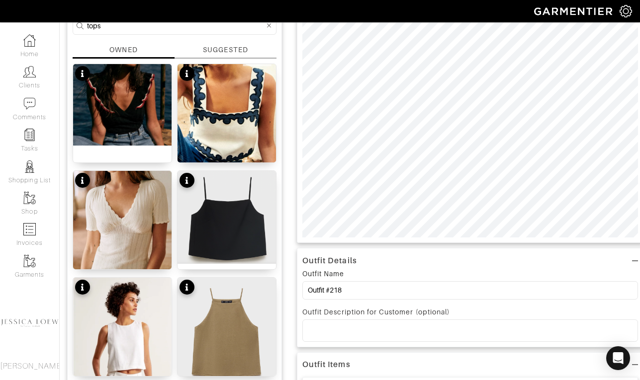
scroll to position [96, 0]
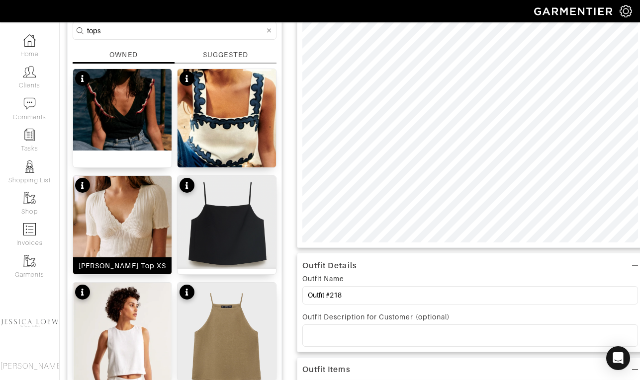
click at [145, 227] on img at bounding box center [122, 232] width 98 height 113
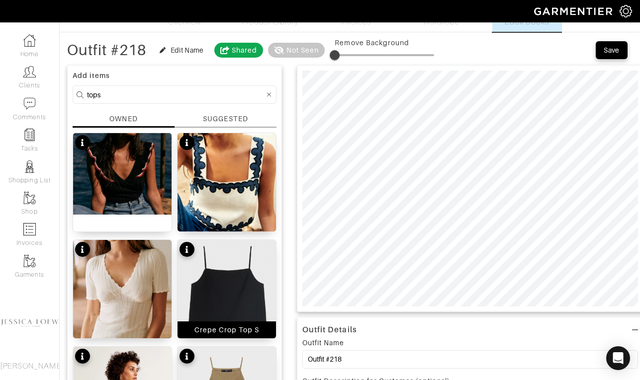
scroll to position [24, 0]
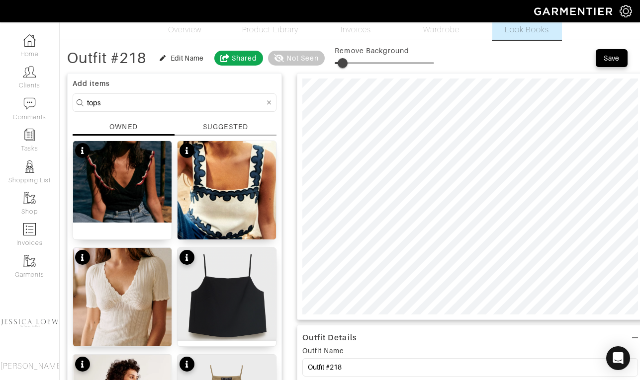
type input "10"
click at [346, 61] on span at bounding box center [345, 63] width 10 height 10
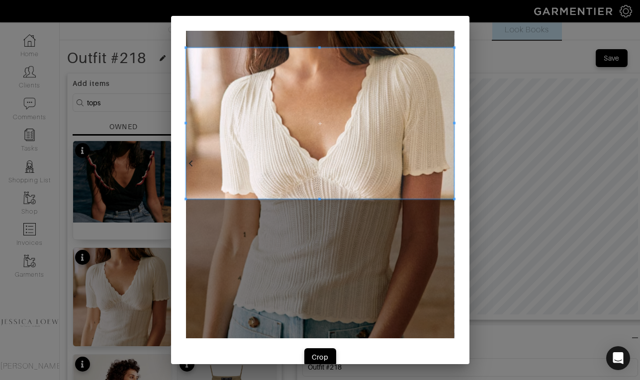
click at [358, 105] on span at bounding box center [320, 123] width 268 height 151
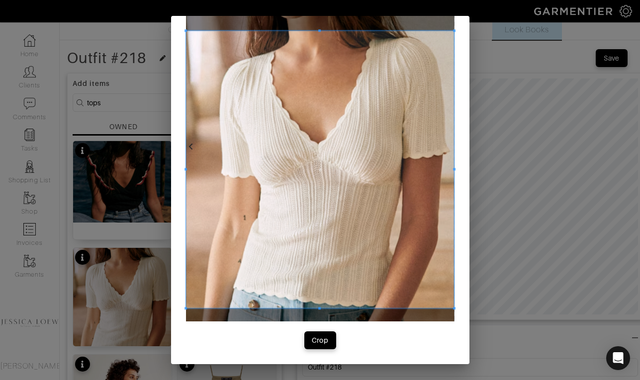
click at [319, 309] on span at bounding box center [319, 308] width 2 height 2
click at [452, 169] on span at bounding box center [452, 169] width 2 height 2
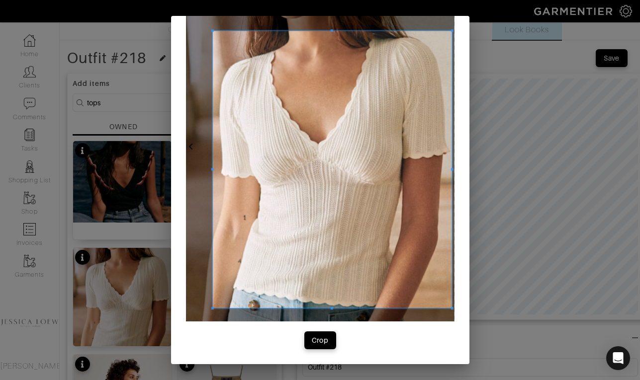
click at [211, 170] on span at bounding box center [212, 169] width 2 height 2
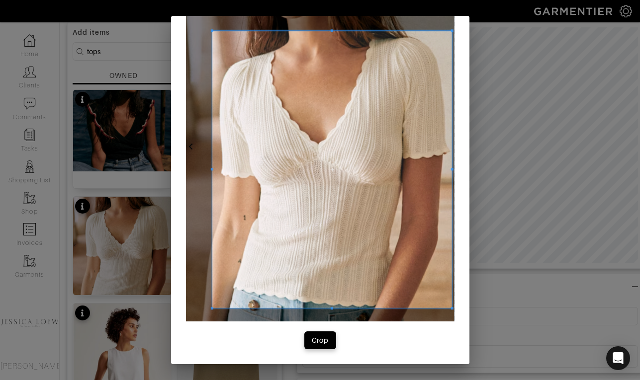
scroll to position [340, 0]
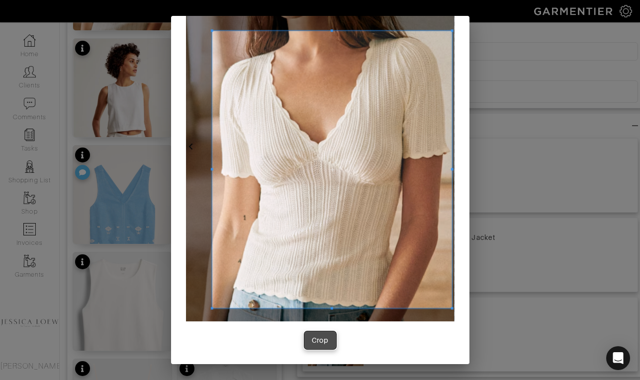
click at [326, 339] on div "Crop" at bounding box center [320, 341] width 17 height 10
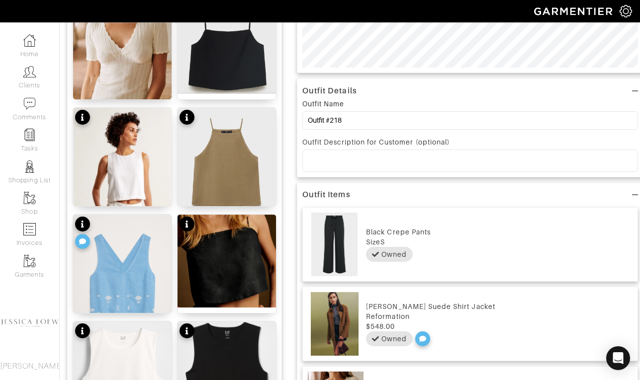
scroll to position [0, 0]
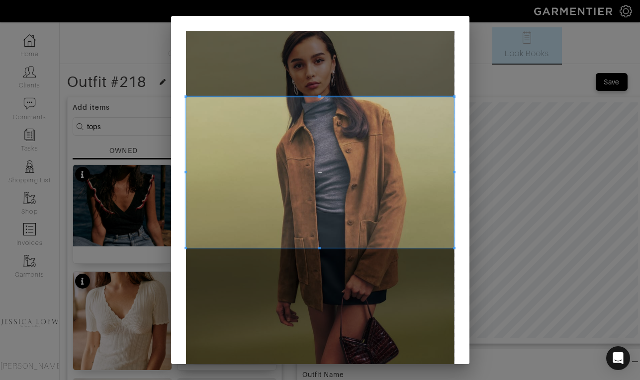
click at [336, 143] on span at bounding box center [320, 172] width 268 height 151
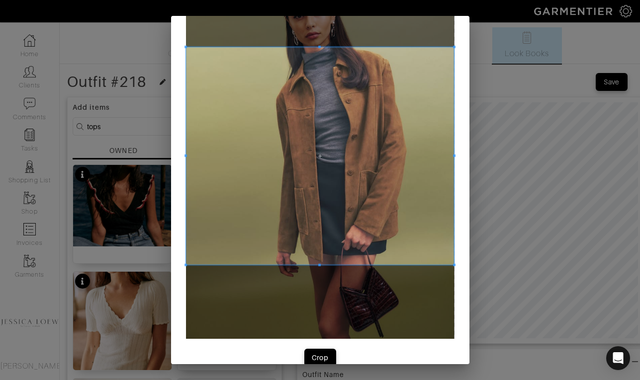
click at [311, 264] on div at bounding box center [320, 156] width 268 height 218
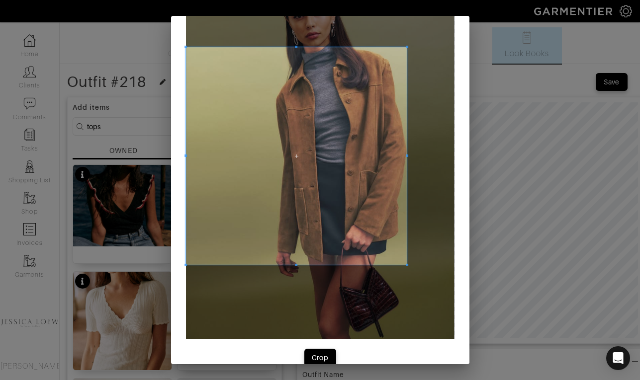
click at [406, 153] on div at bounding box center [296, 156] width 221 height 218
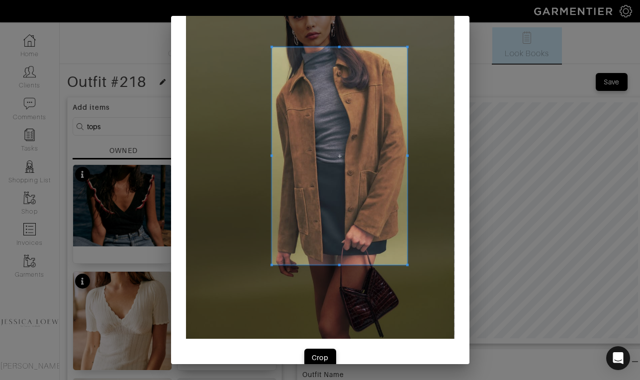
click at [272, 173] on div at bounding box center [338, 156] width 135 height 218
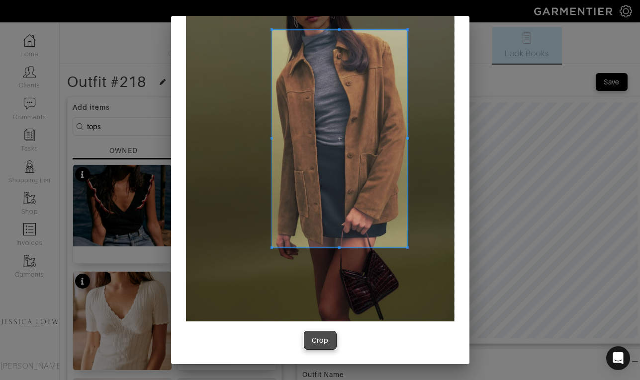
click at [326, 337] on div "Crop" at bounding box center [320, 341] width 17 height 10
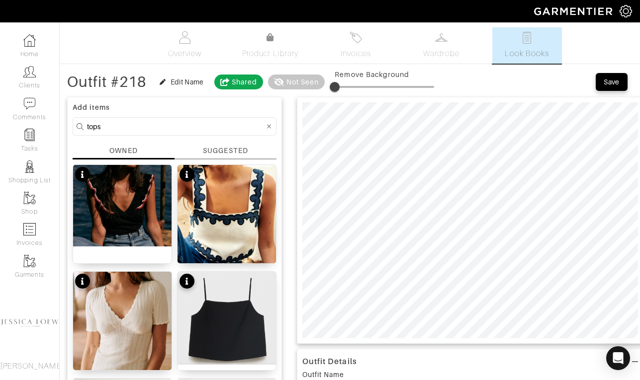
click at [90, 123] on input "tops" at bounding box center [175, 126] width 177 height 12
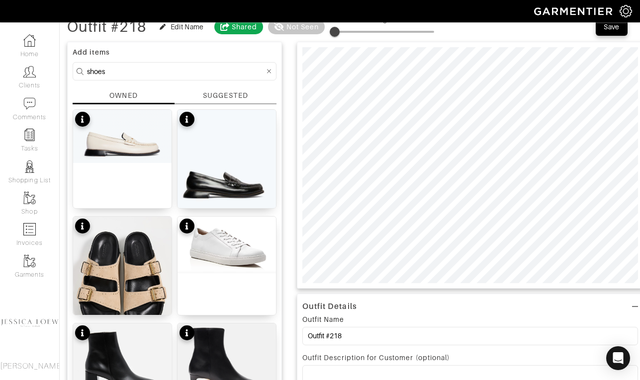
scroll to position [54, 0]
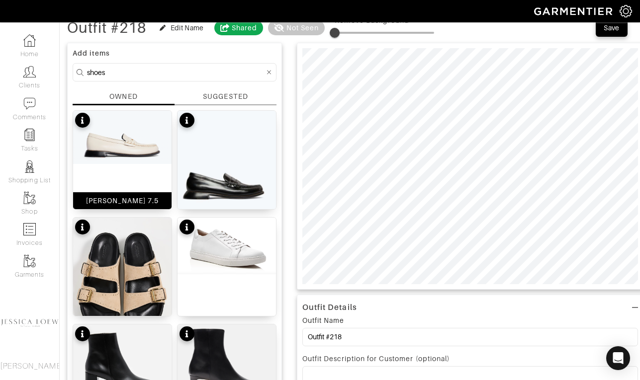
click at [130, 160] on img at bounding box center [122, 137] width 98 height 53
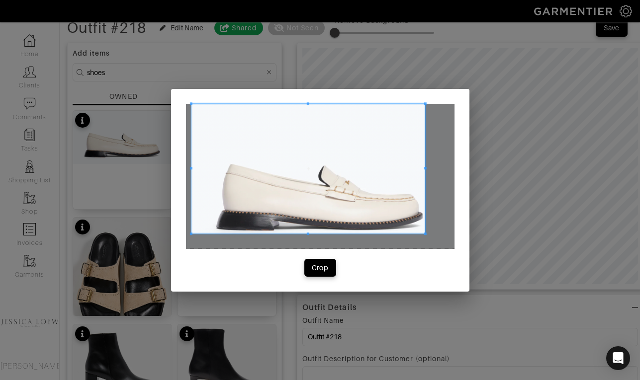
click at [425, 233] on span at bounding box center [425, 234] width 2 height 2
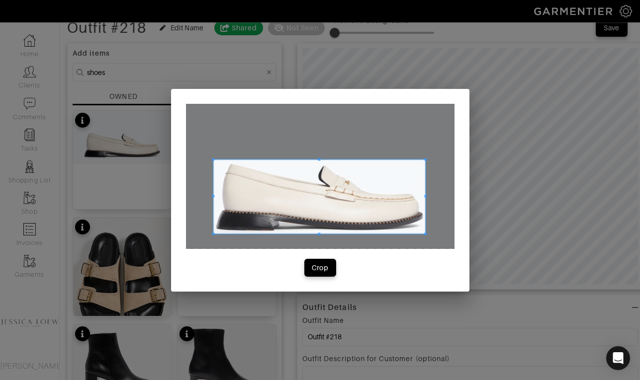
click at [212, 159] on span at bounding box center [213, 159] width 2 height 2
click at [324, 270] on div "Crop" at bounding box center [320, 268] width 17 height 10
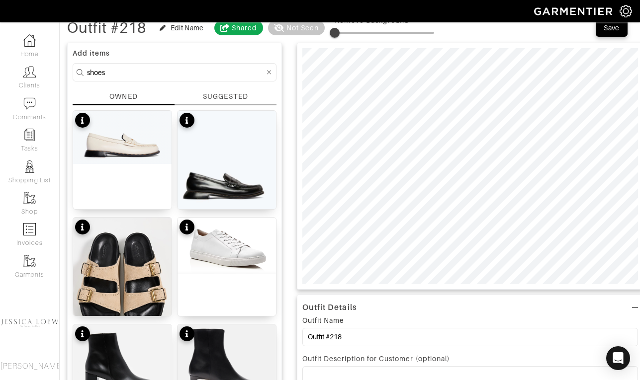
click at [195, 72] on input "shoes" at bounding box center [175, 72] width 177 height 12
type input "bag"
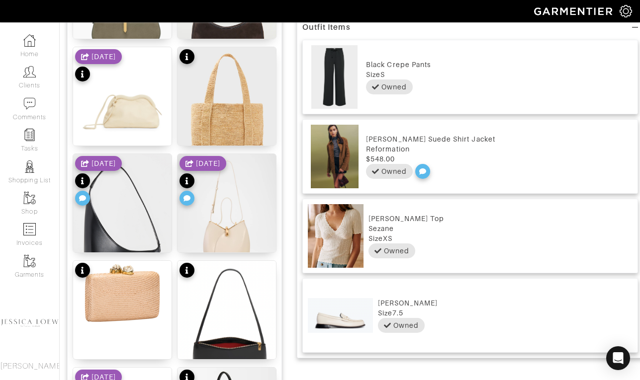
scroll to position [438, 0]
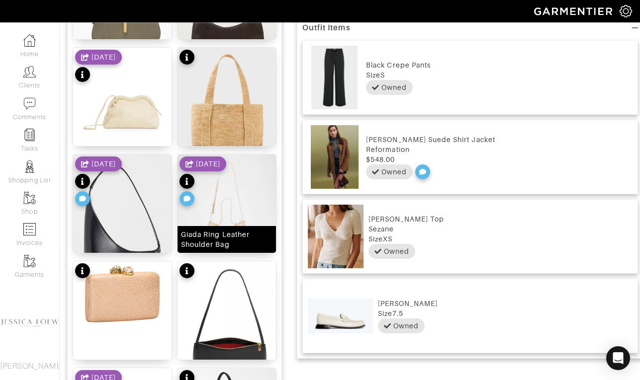
click at [228, 209] on img at bounding box center [226, 216] width 98 height 123
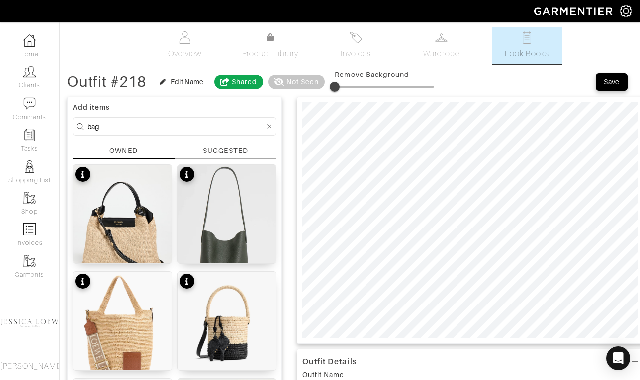
scroll to position [39, 0]
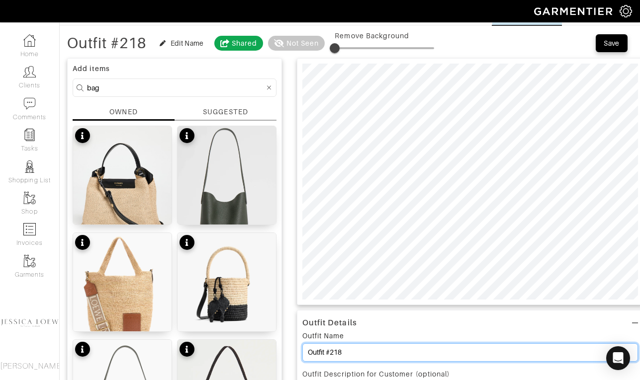
click at [354, 356] on input "Outfit #218" at bounding box center [470, 352] width 336 height 18
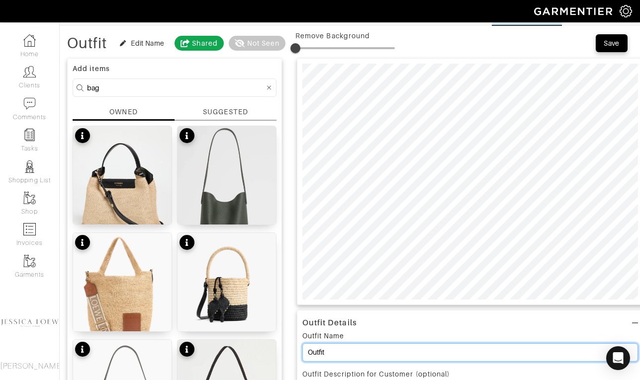
type input "Outfit"
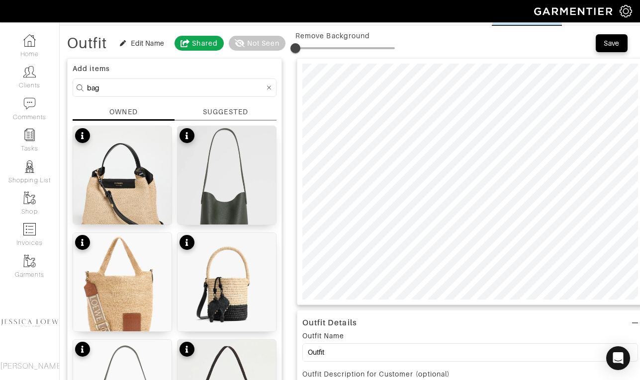
click at [110, 87] on input "bag" at bounding box center [175, 88] width 177 height 12
type input "shoes"
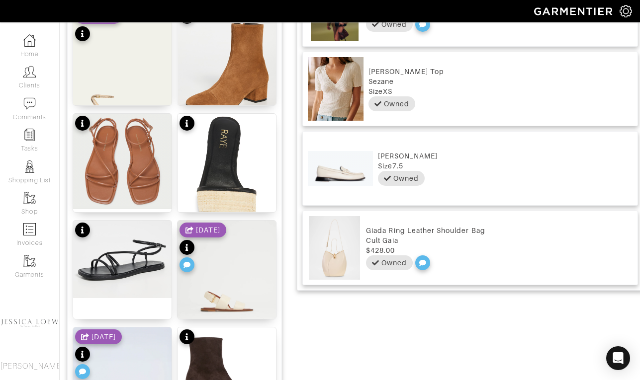
scroll to position [583, 0]
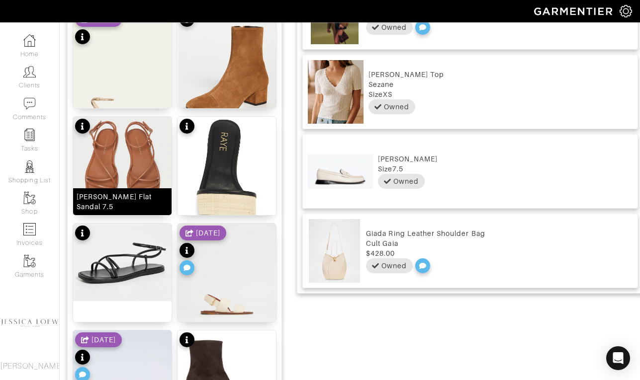
click at [126, 155] on img at bounding box center [122, 164] width 98 height 95
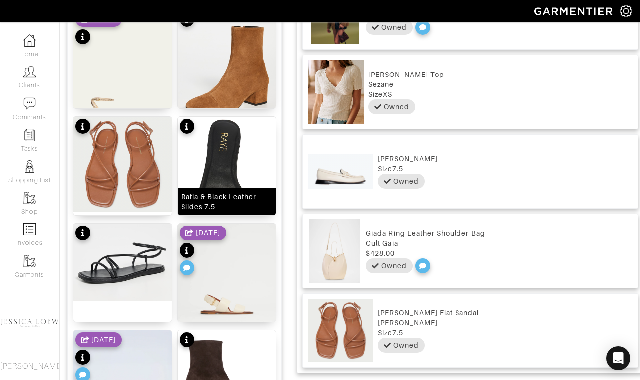
scroll to position [0, 0]
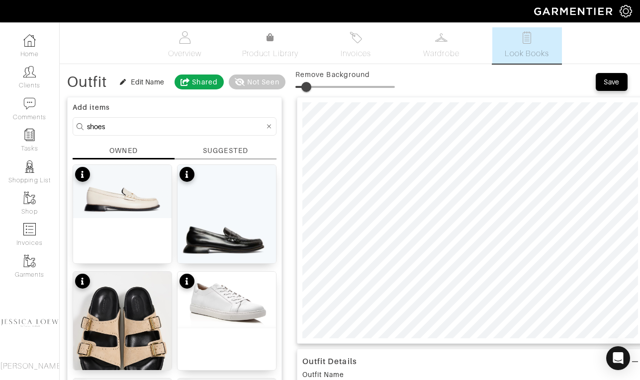
type input "13"
drag, startPoint x: 303, startPoint y: 86, endPoint x: 309, endPoint y: 87, distance: 5.6
click at [309, 87] on span at bounding box center [308, 87] width 10 height 10
click at [193, 125] on input "shoes" at bounding box center [175, 126] width 177 height 12
type input "bag"
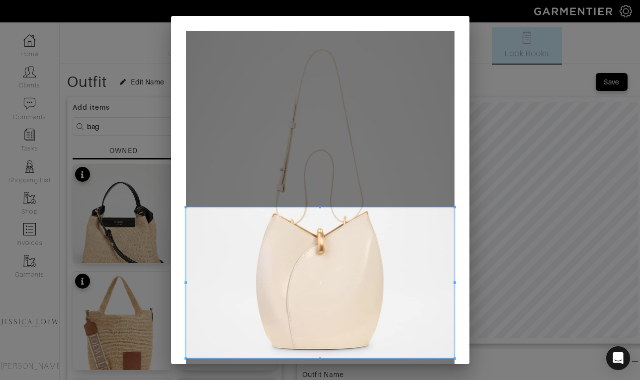
click at [337, 341] on span at bounding box center [320, 282] width 268 height 151
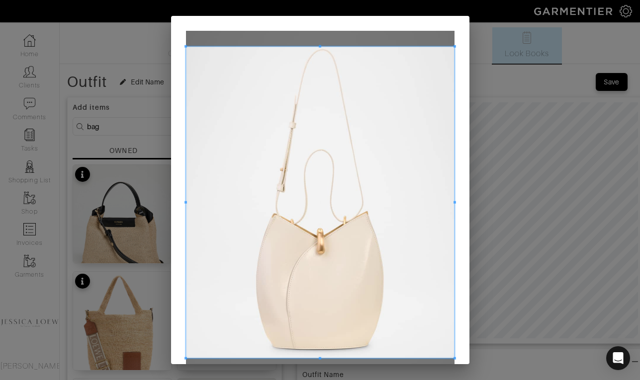
click at [326, 47] on div at bounding box center [320, 203] width 268 height 312
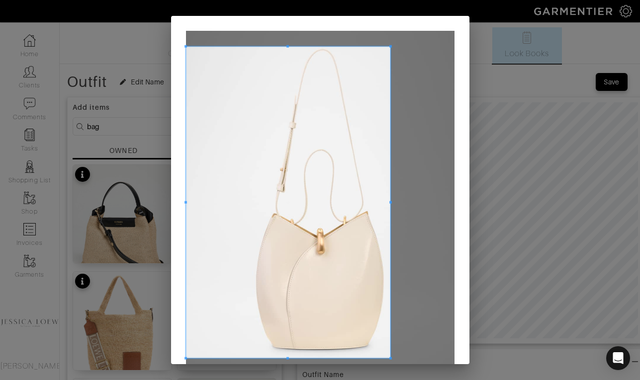
click at [390, 205] on div at bounding box center [288, 203] width 204 height 312
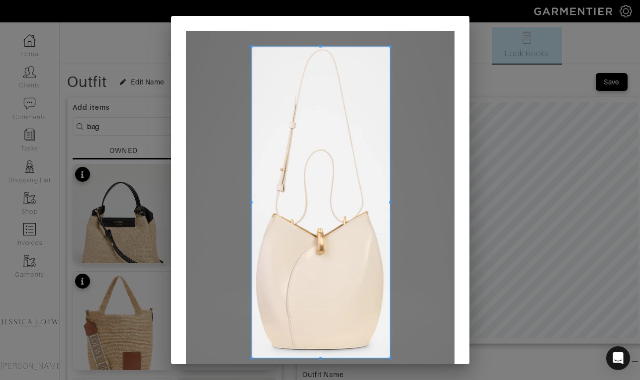
click at [252, 211] on div at bounding box center [321, 203] width 138 height 312
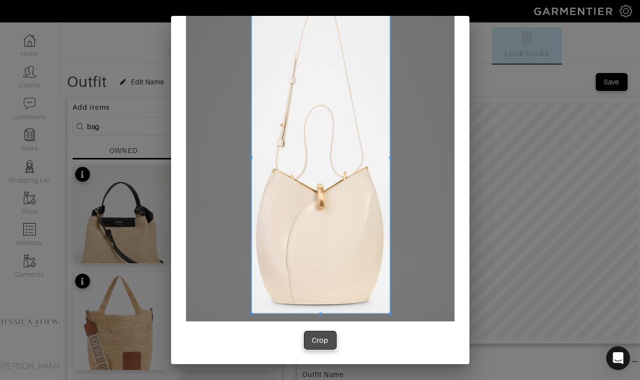
click at [324, 340] on div "Crop" at bounding box center [320, 341] width 17 height 10
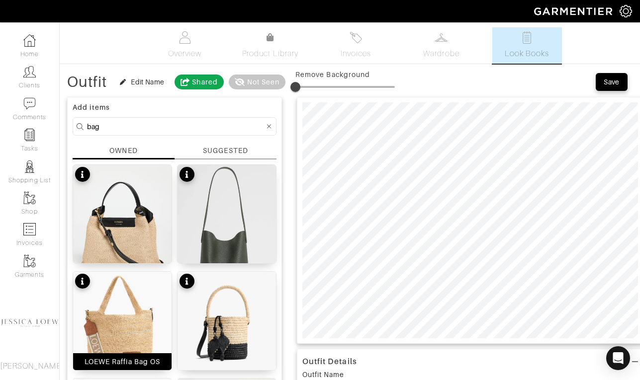
click at [127, 337] on img at bounding box center [122, 331] width 98 height 119
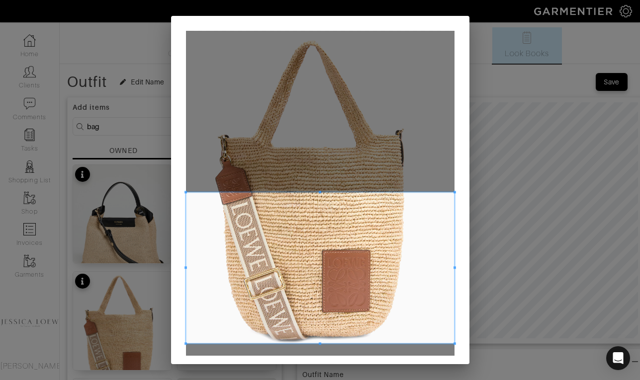
click at [353, 287] on span at bounding box center [320, 267] width 268 height 151
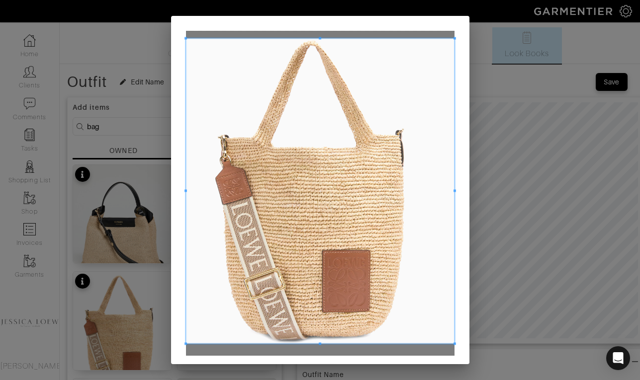
click at [317, 38] on div at bounding box center [320, 190] width 268 height 305
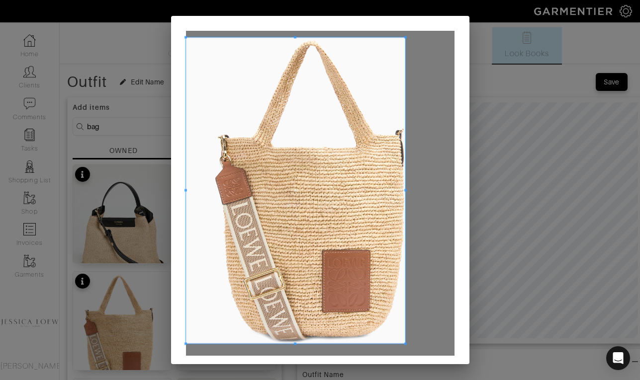
click at [405, 187] on div at bounding box center [296, 190] width 220 height 306
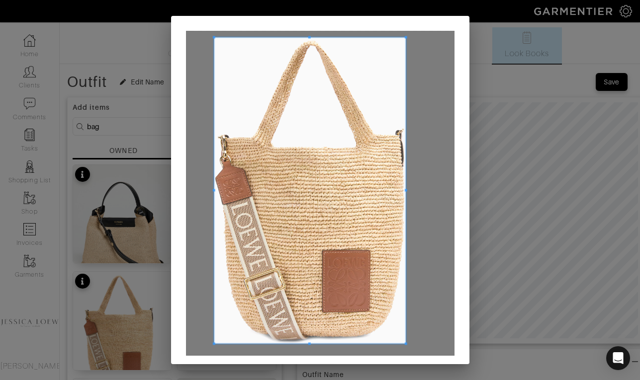
click at [214, 189] on div at bounding box center [309, 190] width 191 height 306
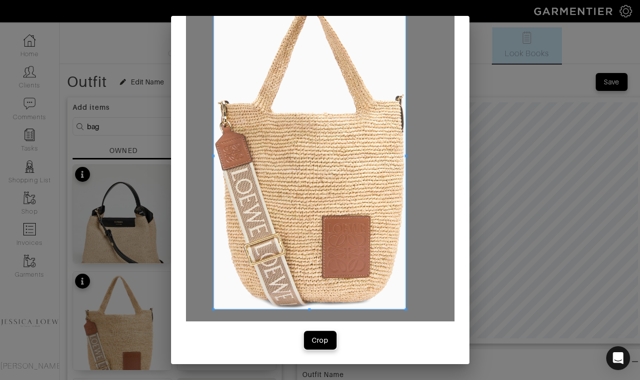
click at [314, 341] on div "Crop" at bounding box center [320, 341] width 17 height 10
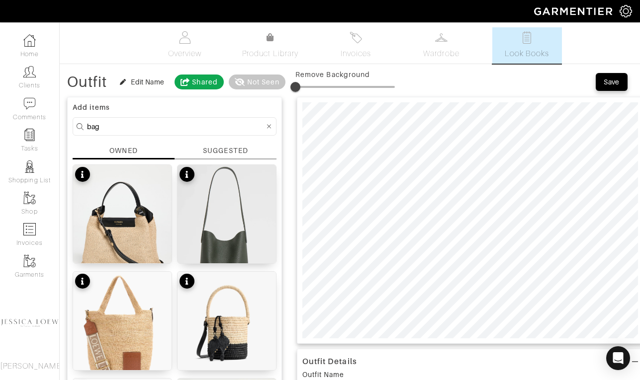
type input "13"
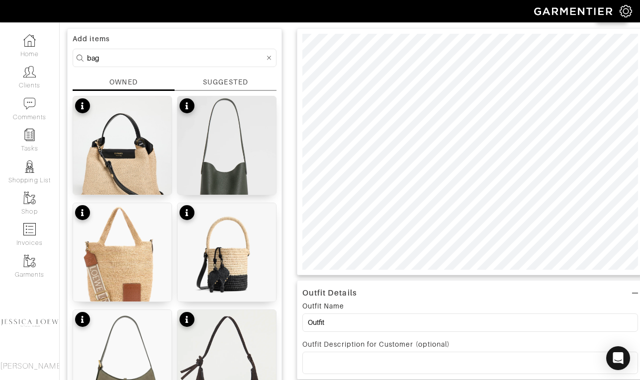
scroll to position [0, 0]
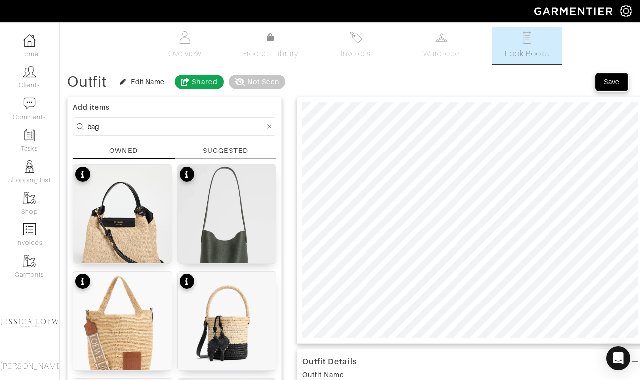
click at [608, 86] on div "Save" at bounding box center [611, 82] width 16 height 10
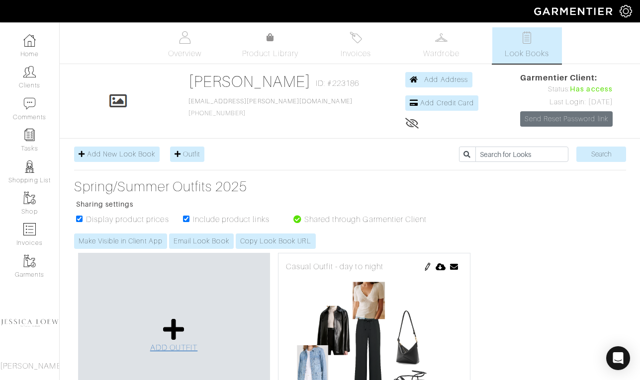
click at [178, 328] on icon at bounding box center [173, 330] width 21 height 24
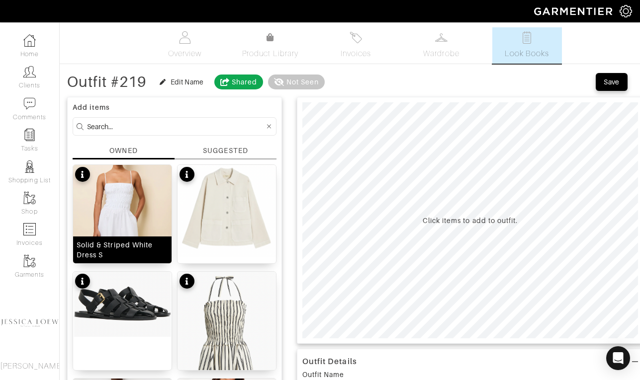
click at [148, 217] on img at bounding box center [122, 238] width 98 height 146
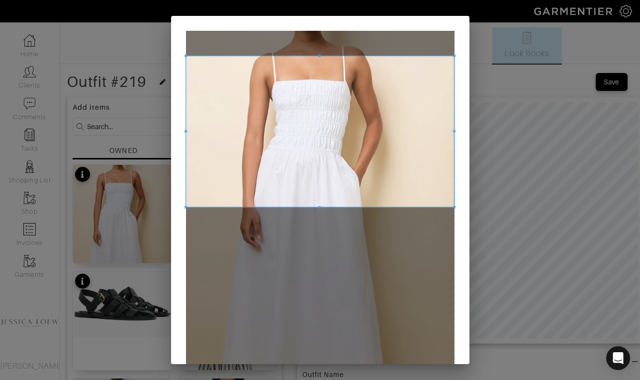
click at [311, 105] on span at bounding box center [320, 131] width 268 height 151
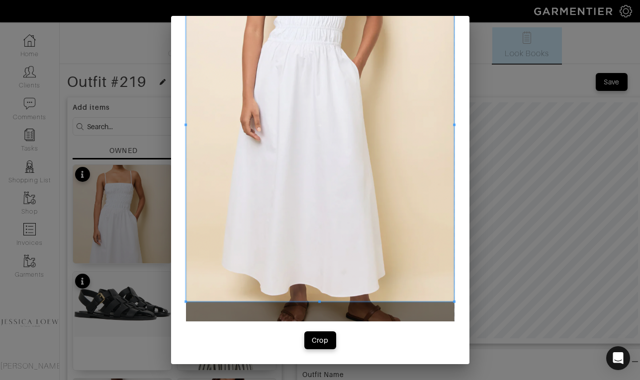
click at [312, 302] on div at bounding box center [320, 124] width 268 height 353
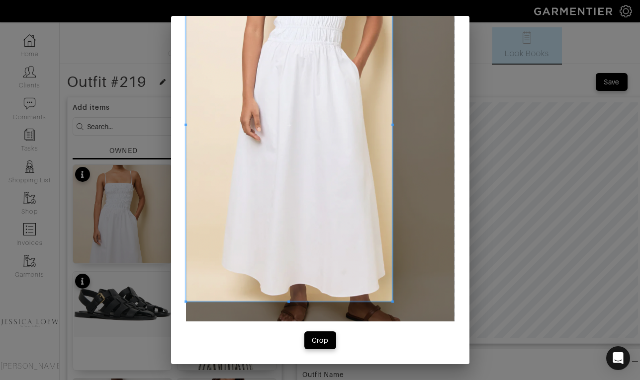
click at [392, 121] on span at bounding box center [392, 124] width 2 height 353
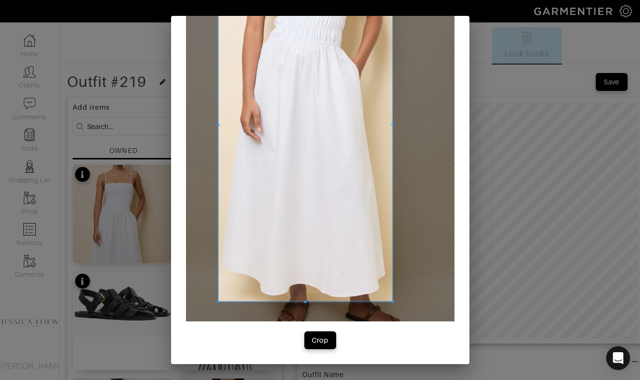
click at [217, 123] on span at bounding box center [218, 124] width 2 height 353
click at [318, 341] on div "Crop" at bounding box center [320, 341] width 17 height 10
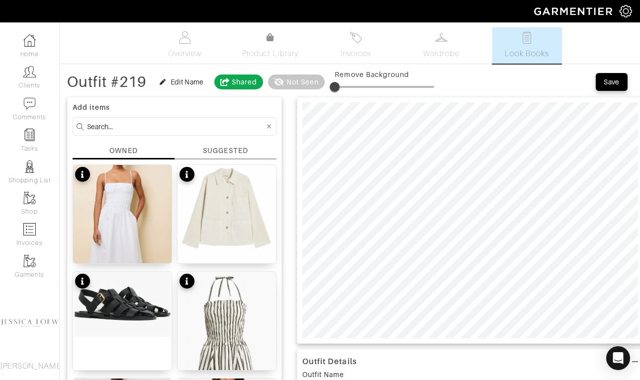
click at [177, 123] on input at bounding box center [175, 126] width 177 height 12
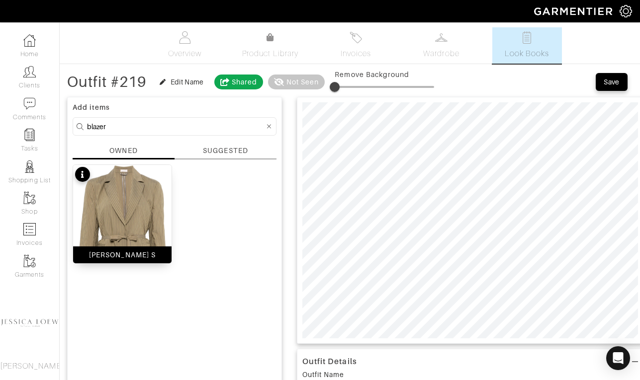
click at [141, 219] on img at bounding box center [122, 230] width 98 height 131
click at [173, 129] on input "blazer" at bounding box center [175, 126] width 177 height 12
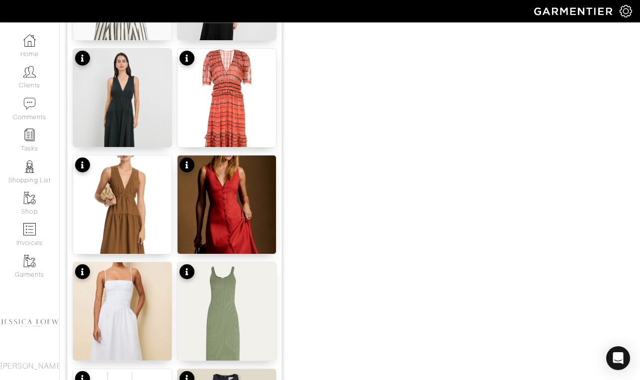
scroll to position [654, 0]
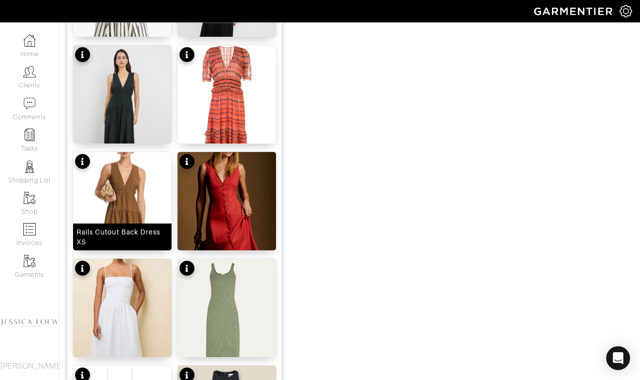
click at [141, 191] on img at bounding box center [122, 227] width 98 height 151
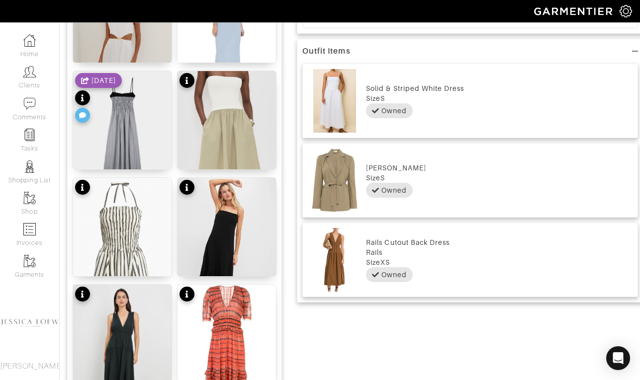
scroll to position [0, 0]
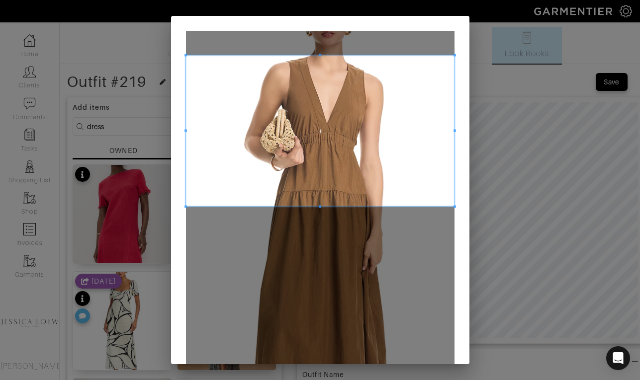
click at [286, 66] on span at bounding box center [320, 130] width 268 height 151
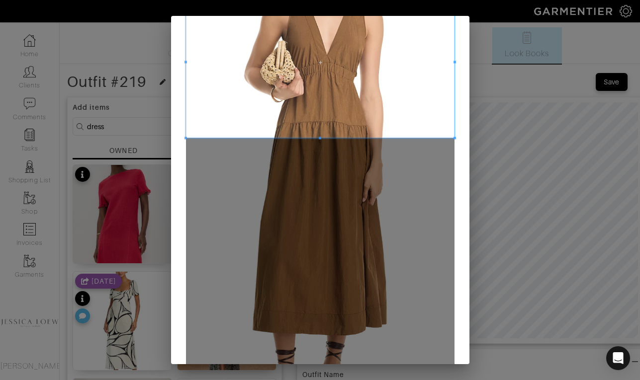
scroll to position [88, 0]
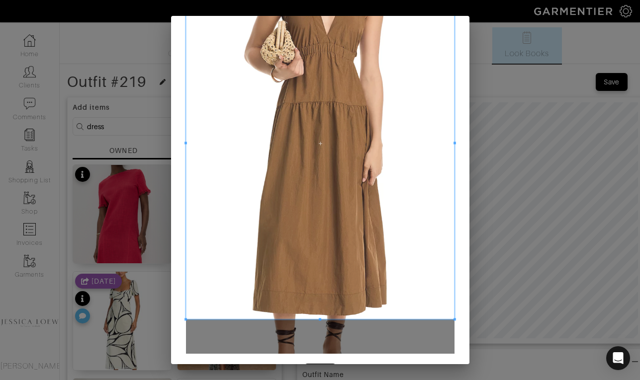
click at [313, 319] on div at bounding box center [320, 143] width 268 height 352
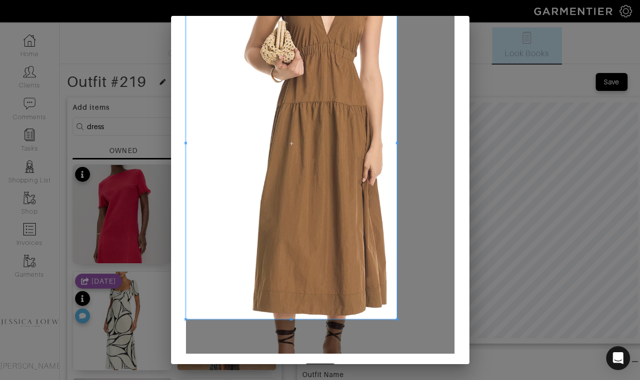
click at [396, 154] on div at bounding box center [291, 143] width 211 height 352
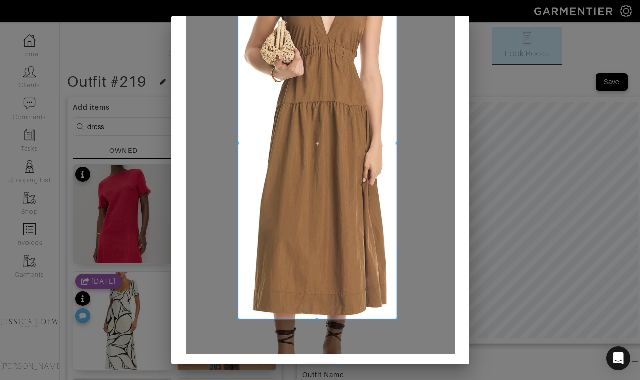
click at [238, 141] on div at bounding box center [317, 143] width 159 height 352
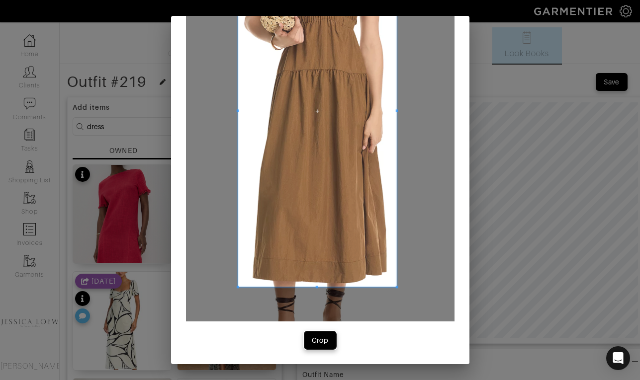
click at [321, 334] on button "Crop" at bounding box center [320, 341] width 32 height 18
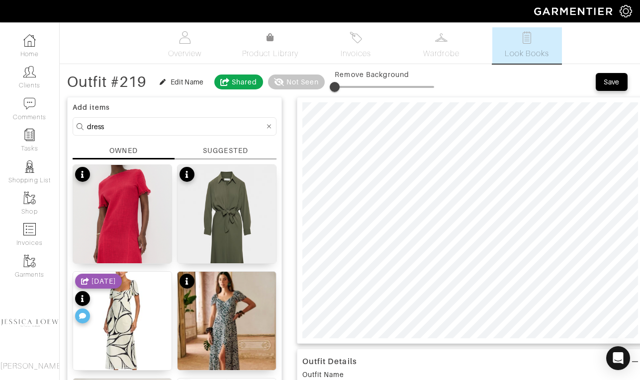
click at [166, 126] on input "dress" at bounding box center [175, 126] width 177 height 12
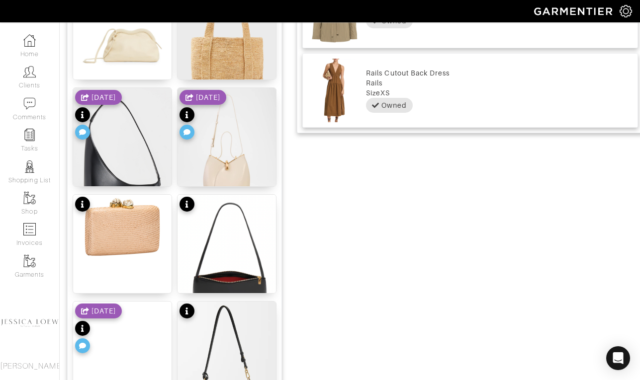
scroll to position [476, 0]
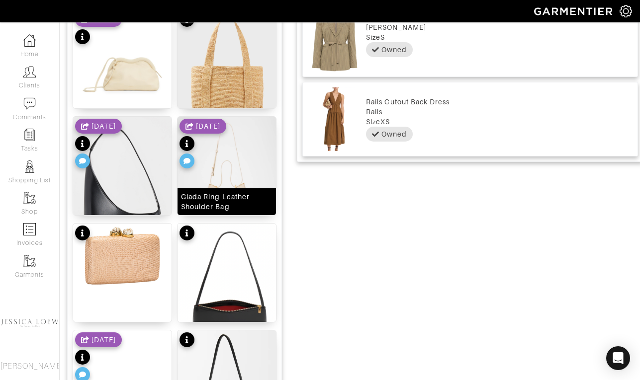
click at [236, 169] on img at bounding box center [226, 178] width 98 height 123
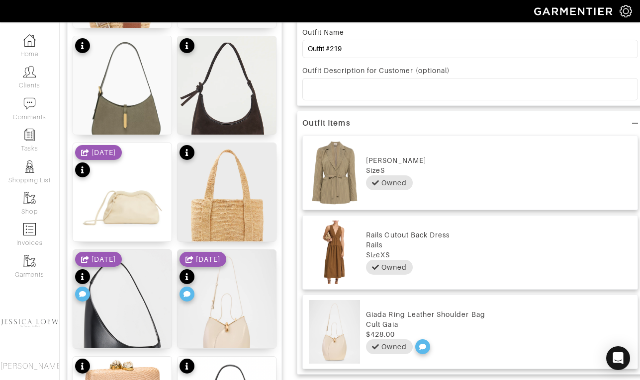
scroll to position [0, 0]
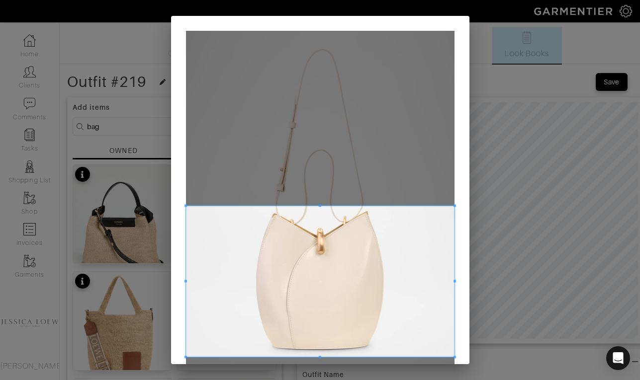
click at [395, 321] on span at bounding box center [320, 281] width 268 height 151
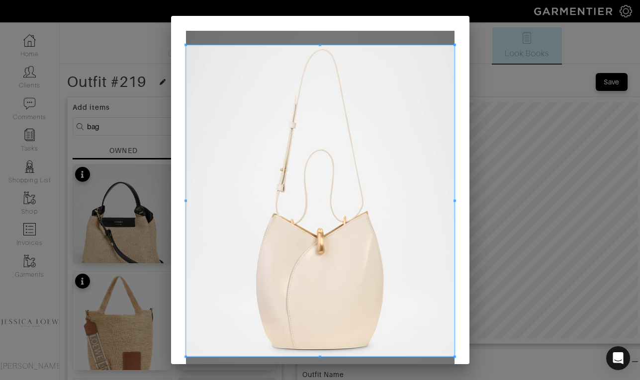
click at [318, 46] on div at bounding box center [320, 201] width 268 height 312
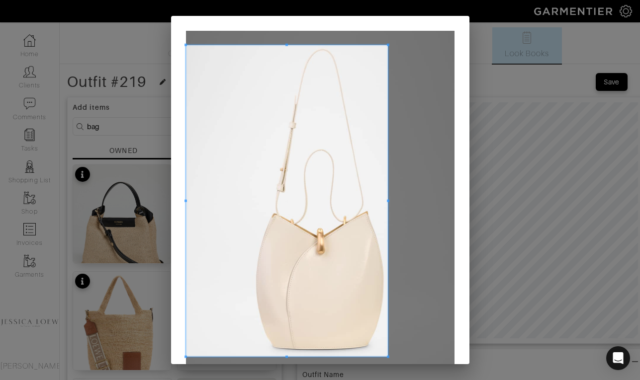
click at [387, 210] on div at bounding box center [287, 201] width 202 height 312
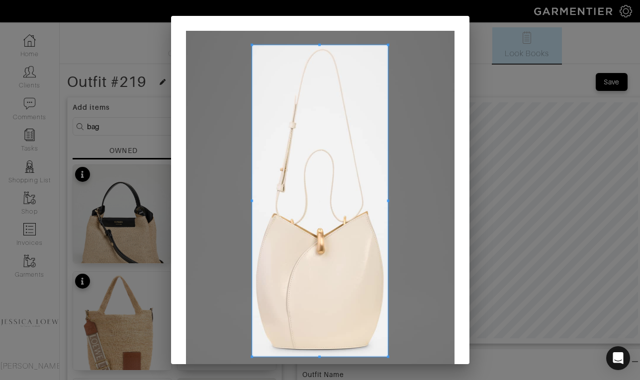
click at [252, 208] on div at bounding box center [320, 201] width 136 height 312
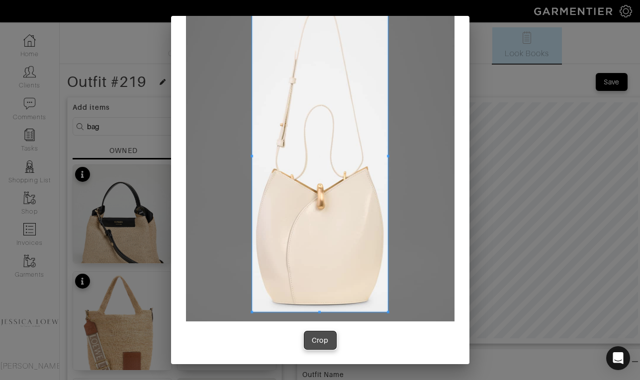
click at [317, 338] on div "Crop" at bounding box center [320, 341] width 17 height 10
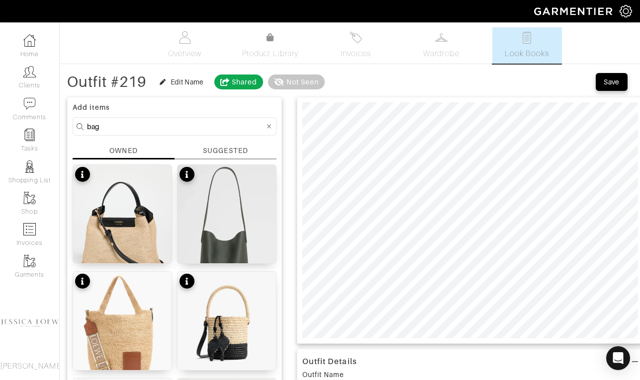
click at [131, 126] on input "bag" at bounding box center [175, 126] width 177 height 12
type input "shoes"
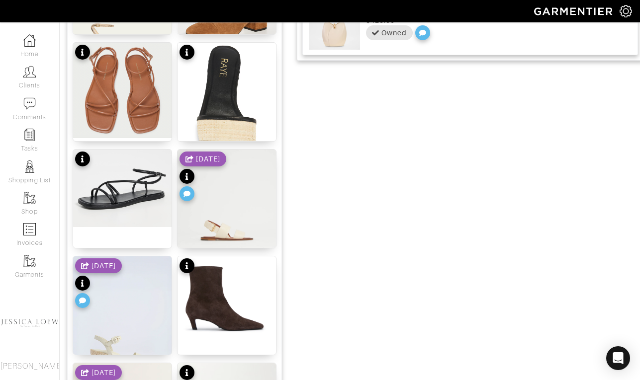
scroll to position [657, 0]
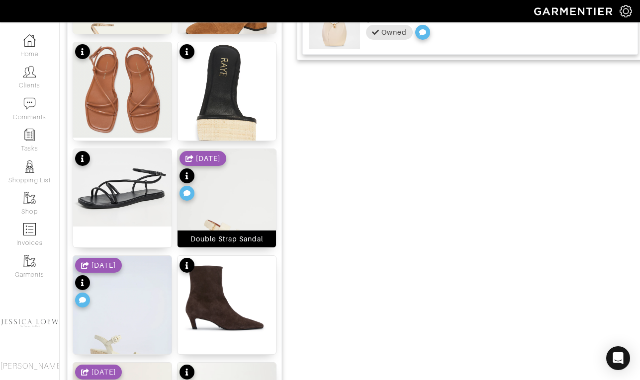
click at [239, 196] on img at bounding box center [226, 208] width 98 height 119
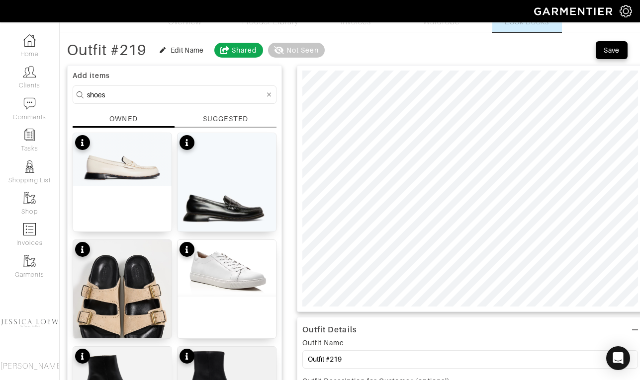
scroll to position [31, 0]
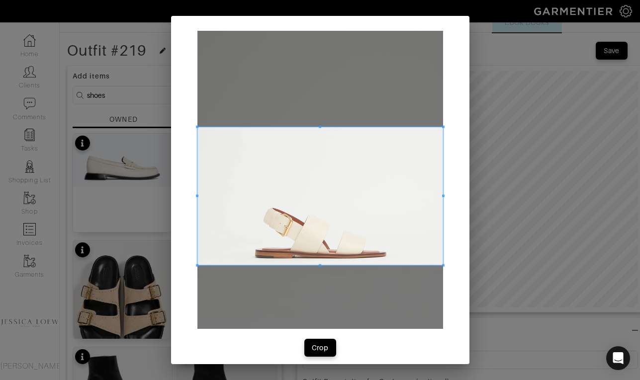
click at [348, 239] on span at bounding box center [320, 196] width 246 height 138
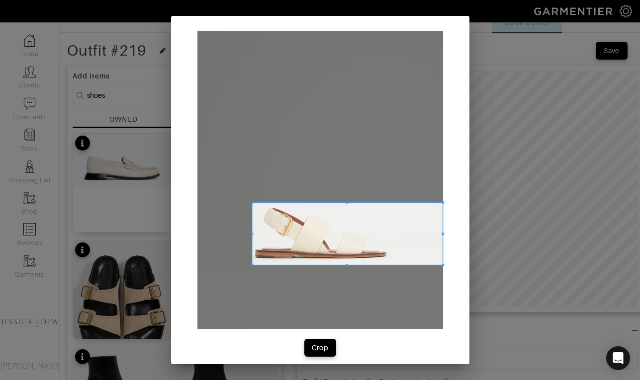
click at [251, 202] on span at bounding box center [252, 202] width 2 height 2
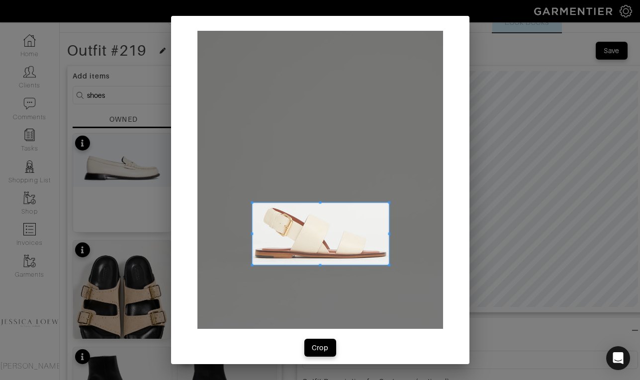
click at [388, 234] on span at bounding box center [389, 234] width 2 height 2
click at [313, 351] on div "Crop" at bounding box center [320, 348] width 17 height 10
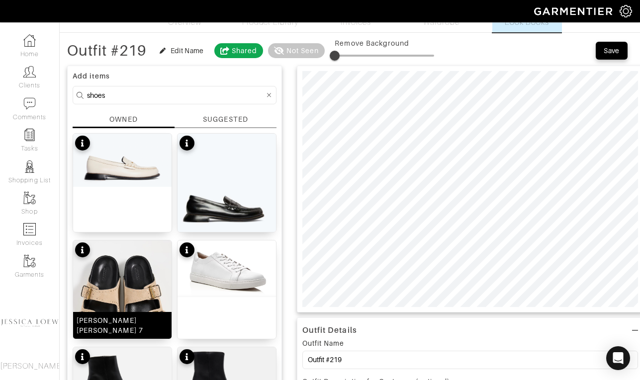
click at [129, 283] on img at bounding box center [122, 308] width 98 height 134
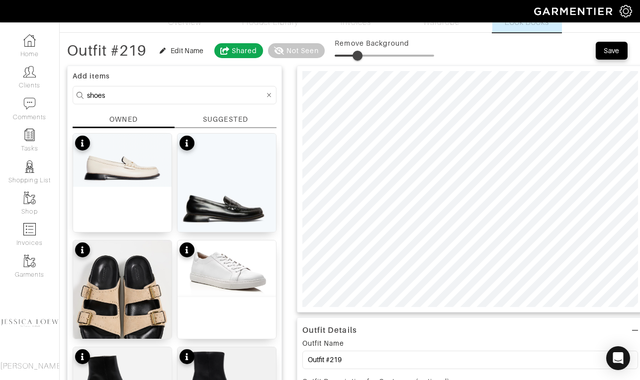
drag, startPoint x: 348, startPoint y: 56, endPoint x: 359, endPoint y: 59, distance: 11.5
click at [359, 59] on span at bounding box center [384, 55] width 99 height 15
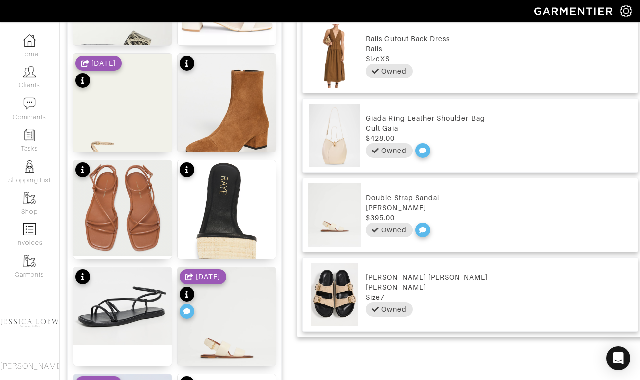
scroll to position [541, 0]
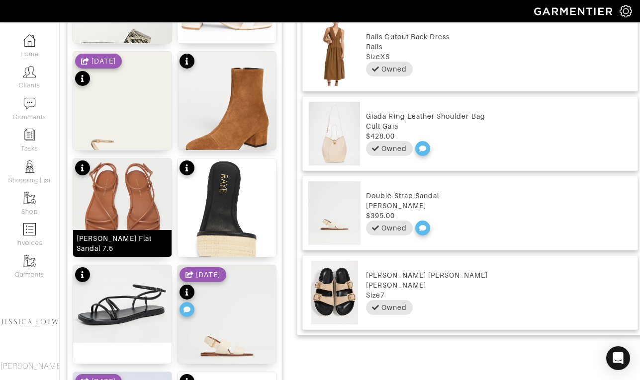
click at [152, 212] on img at bounding box center [122, 206] width 98 height 95
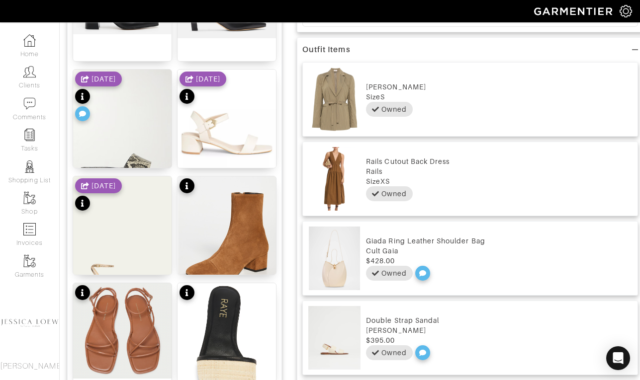
scroll to position [0, 0]
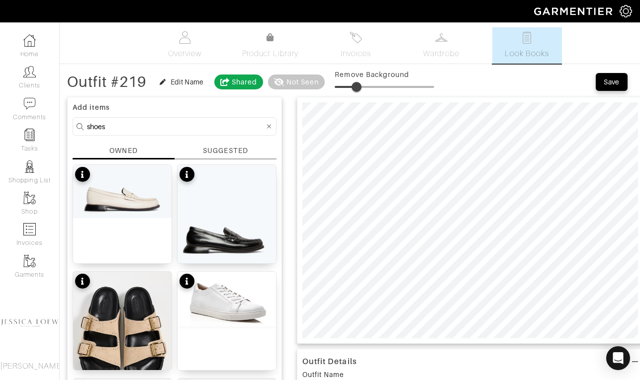
click at [358, 85] on span at bounding box center [356, 87] width 10 height 10
type input "23"
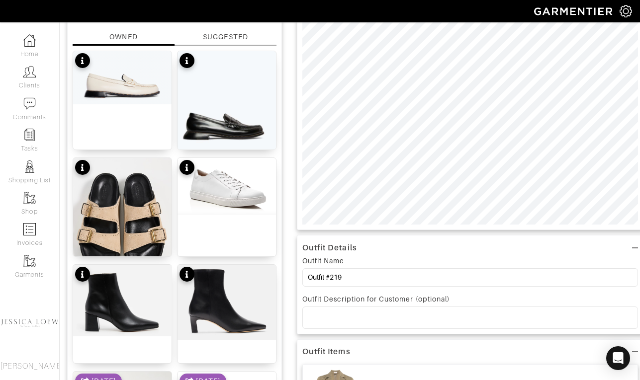
scroll to position [113, 0]
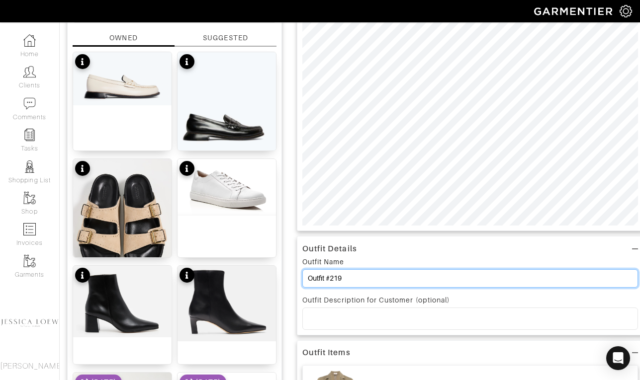
click at [364, 280] on input "Outfit #219" at bounding box center [470, 278] width 336 height 18
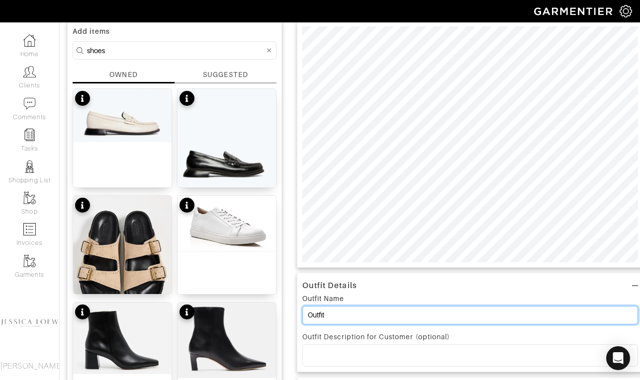
scroll to position [0, 0]
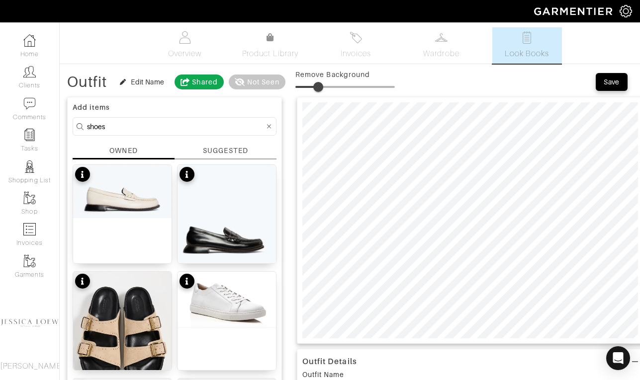
type input "Outfit"
click at [614, 74] on button "Save" at bounding box center [612, 82] width 32 height 18
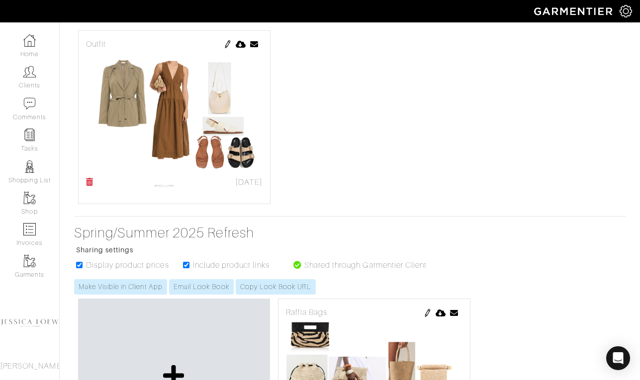
scroll to position [6407, 0]
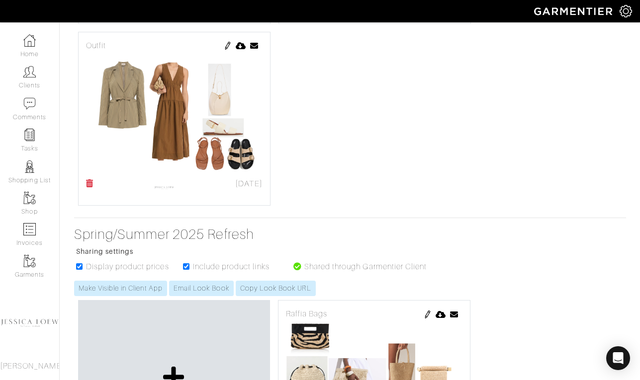
click at [228, 47] on img at bounding box center [228, 46] width 8 height 8
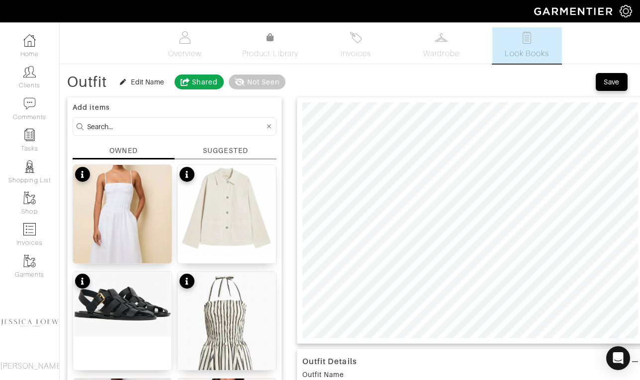
click at [167, 124] on input at bounding box center [175, 126] width 177 height 12
type input "bag"
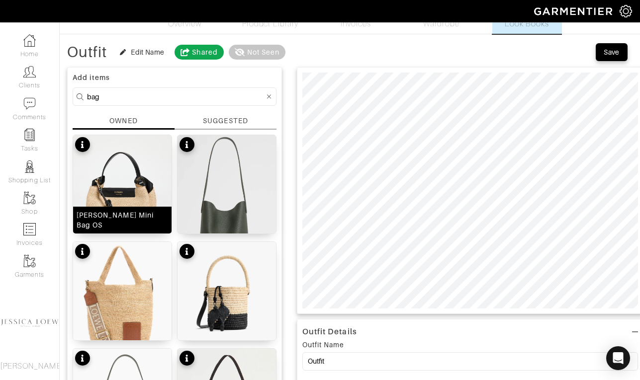
scroll to position [10, 0]
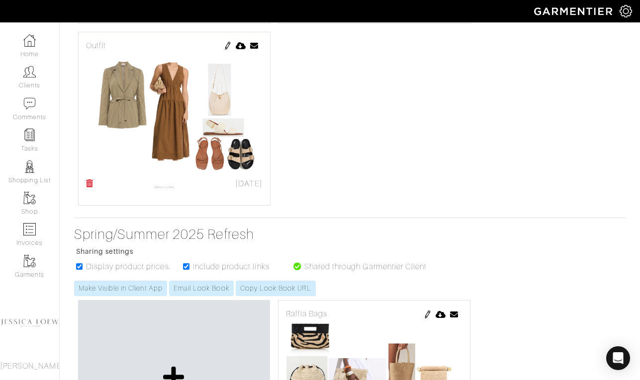
scroll to position [6225, 0]
